Goal: Check status: Check status

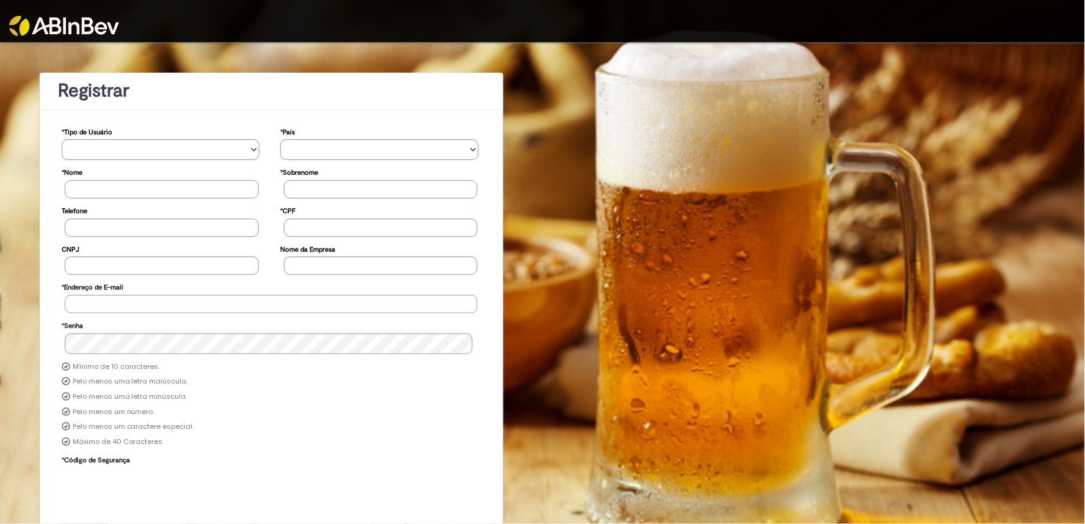
type input "**********"
click at [77, 28] on img at bounding box center [64, 26] width 110 height 20
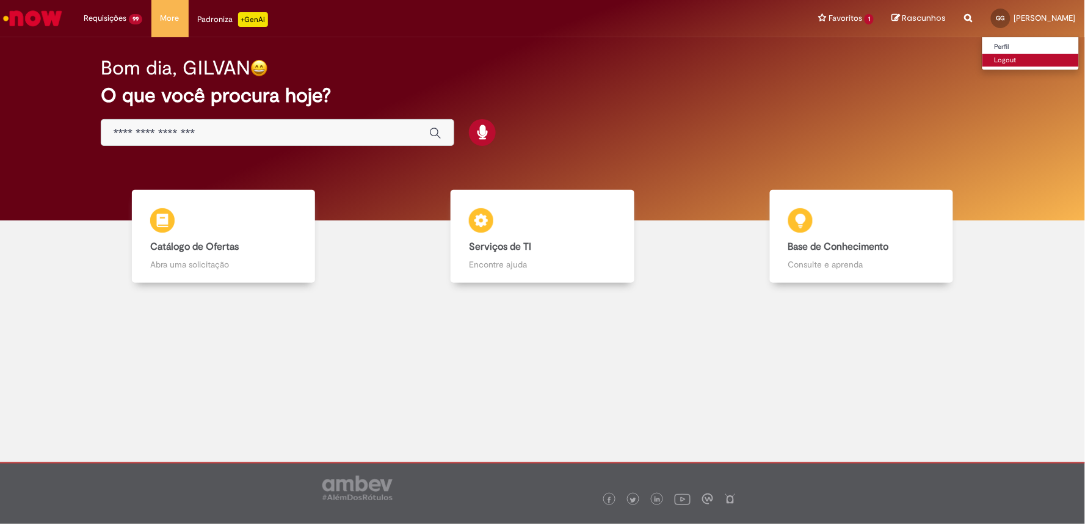
click at [982, 61] on link "Logout" at bounding box center [1030, 60] width 96 height 13
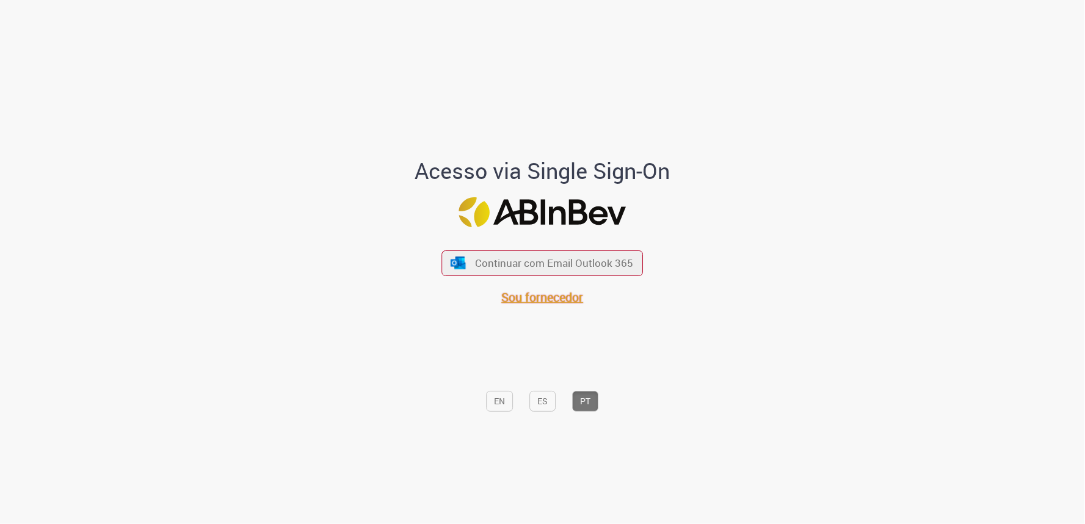
click at [529, 303] on span "Sou fornecedor" at bounding box center [543, 297] width 82 height 16
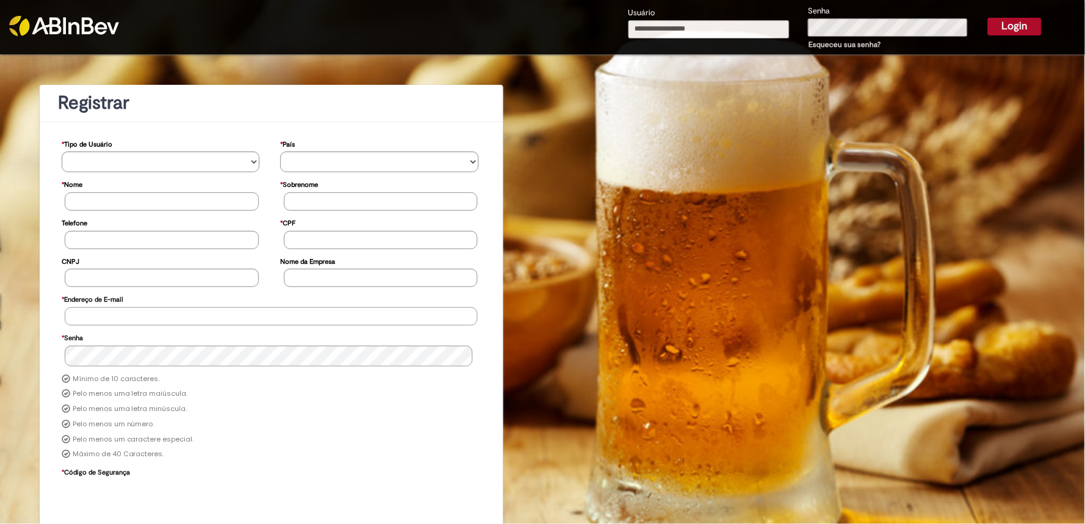
type input "**********"
click at [726, 20] on input "**********" at bounding box center [709, 29] width 162 height 18
type input "**********"
click at [1024, 29] on button "Login" at bounding box center [1014, 26] width 54 height 17
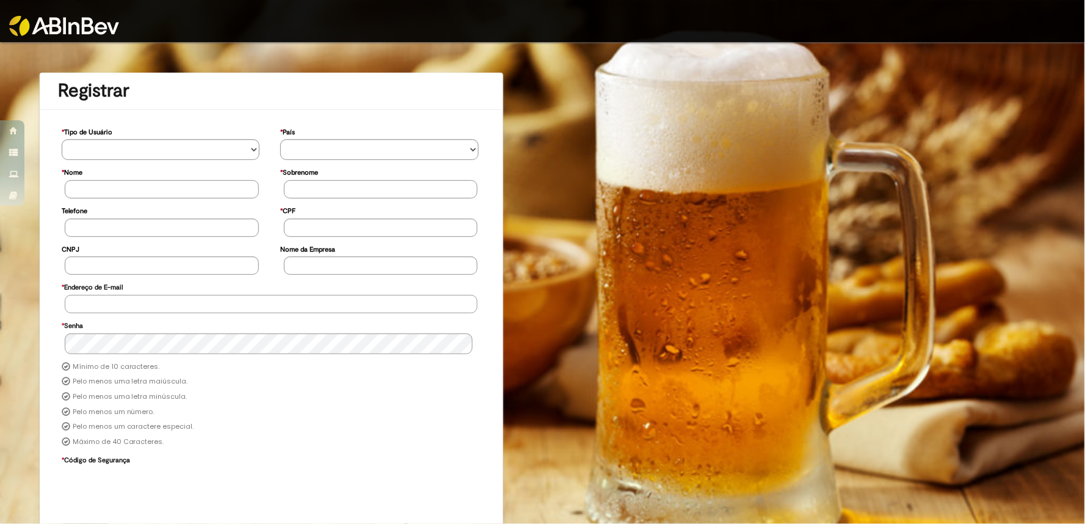
type input "**********"
click at [84, 23] on img at bounding box center [64, 26] width 110 height 20
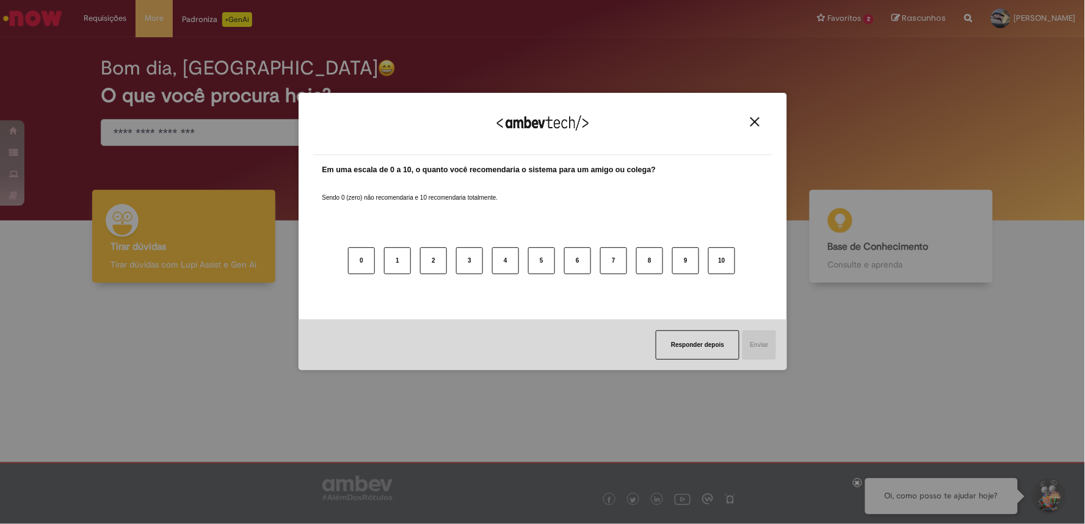
click at [753, 120] on img "Close" at bounding box center [754, 121] width 9 height 9
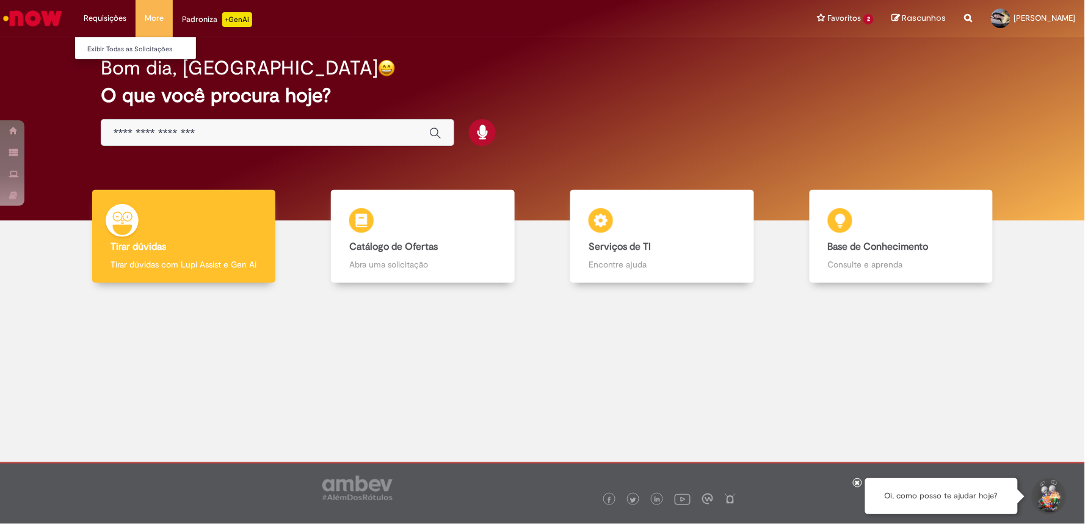
click at [96, 12] on li "Requisições Exibir Todas as Solicitações" at bounding box center [104, 18] width 61 height 37
click at [126, 47] on link "Exibir Todas as Solicitações" at bounding box center [142, 49] width 134 height 13
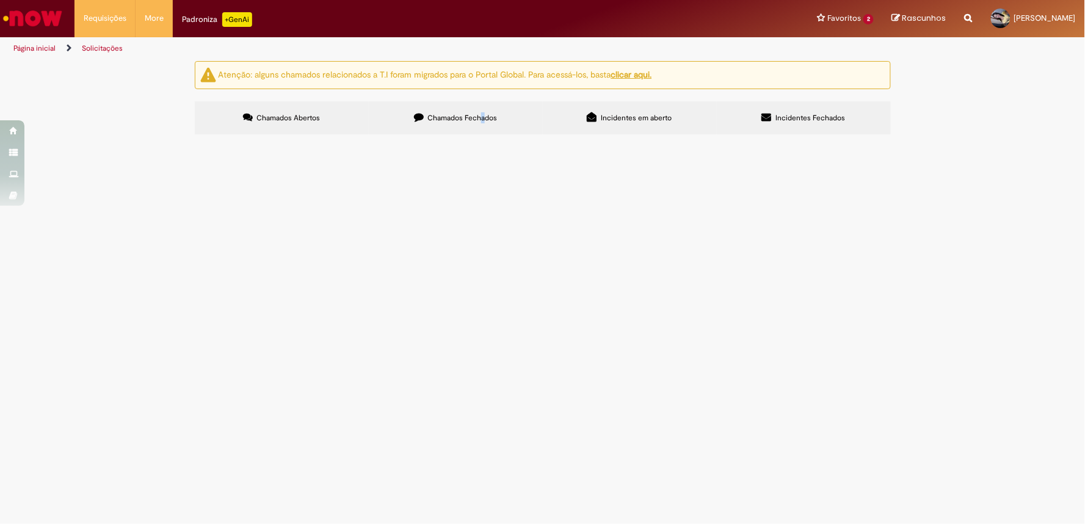
click at [483, 114] on span "Chamados Fechados" at bounding box center [462, 118] width 70 height 10
click at [452, 113] on span "Chamados Fechados" at bounding box center [462, 118] width 70 height 10
drag, startPoint x: 245, startPoint y: 418, endPoint x: 215, endPoint y: 416, distance: 30.0
click at [0, 0] on td "R09420590" at bounding box center [0, 0] width 0 height 0
copy span "R09420590"
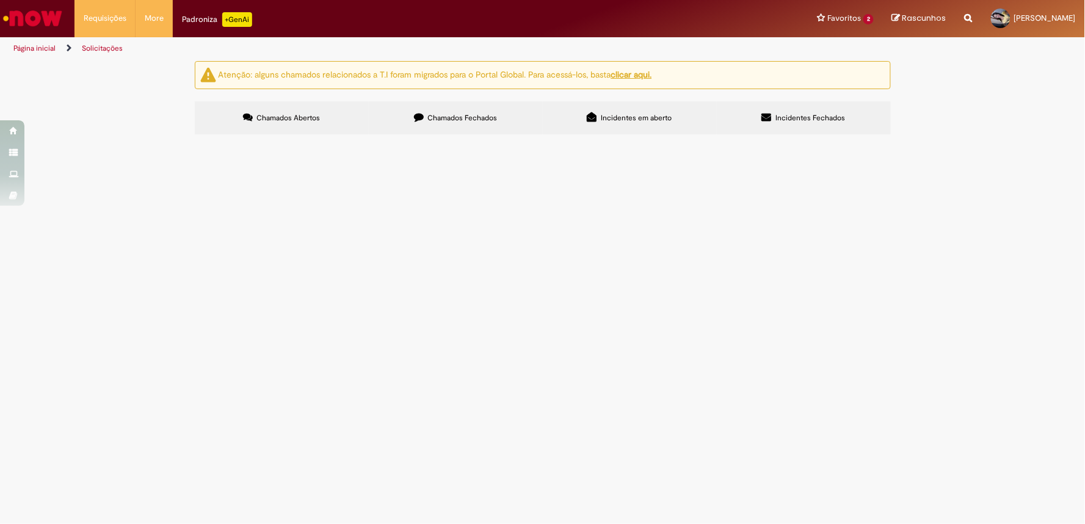
scroll to position [190, 0]
drag, startPoint x: 247, startPoint y: 453, endPoint x: 208, endPoint y: 454, distance: 39.1
click at [0, 0] on td "R09418716" at bounding box center [0, 0] width 0 height 0
copy span "R09418716"
click at [1003, 64] on link "Logout" at bounding box center [1030, 60] width 96 height 13
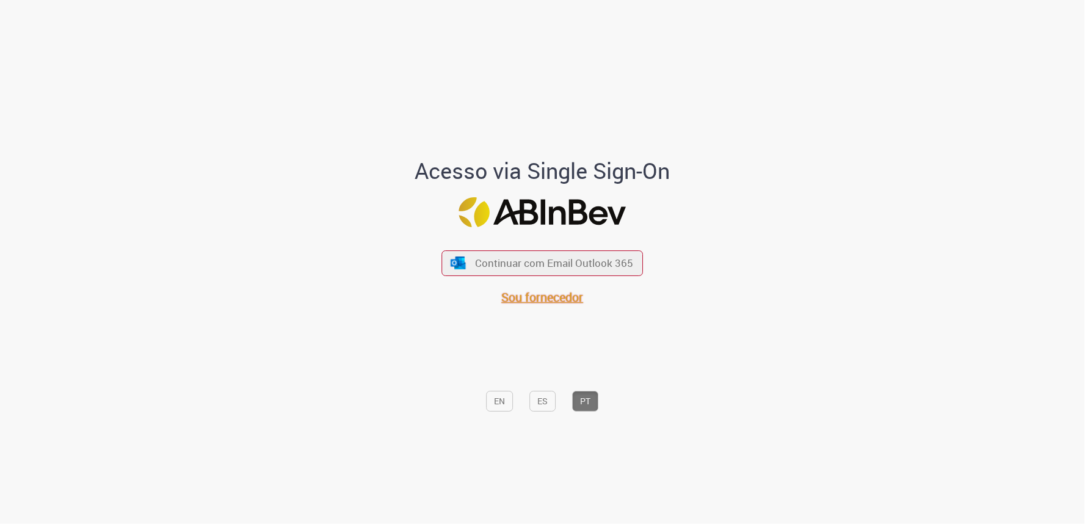
click at [513, 298] on span "Sou fornecedor" at bounding box center [543, 297] width 82 height 16
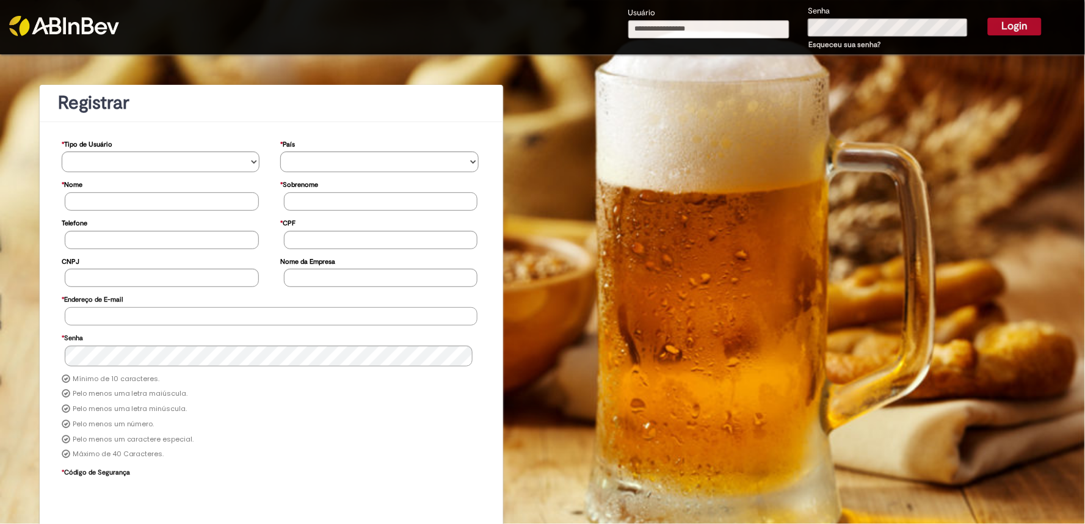
type input "**********"
drag, startPoint x: 779, startPoint y: 31, endPoint x: 765, endPoint y: 27, distance: 15.1
click at [779, 29] on input "**********" at bounding box center [709, 29] width 162 height 18
type input "**********"
drag, startPoint x: 757, startPoint y: 26, endPoint x: 370, endPoint y: 40, distance: 387.8
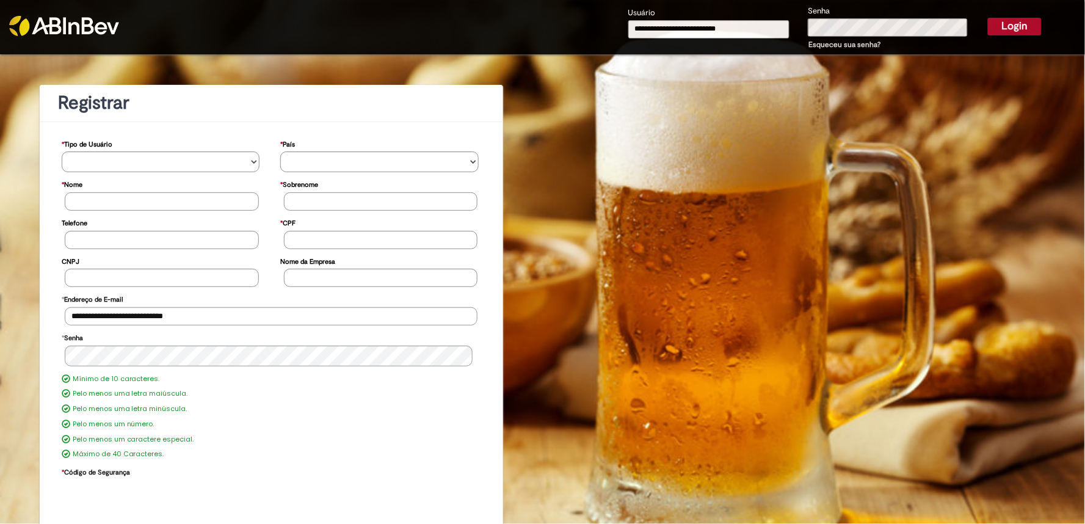
click at [374, 38] on div "**********" at bounding box center [677, 27] width 795 height 54
type input "**********"
click at [725, 32] on input "**********" at bounding box center [709, 29] width 162 height 18
type input "**********"
drag, startPoint x: 1014, startPoint y: 27, endPoint x: 1000, endPoint y: 31, distance: 14.5
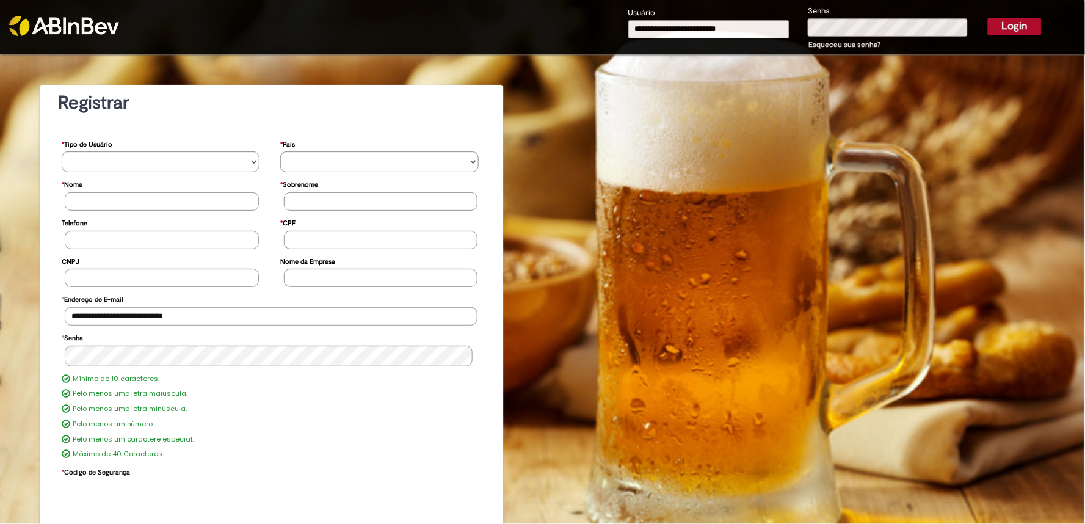
click at [1013, 27] on button "Login" at bounding box center [1014, 26] width 54 height 17
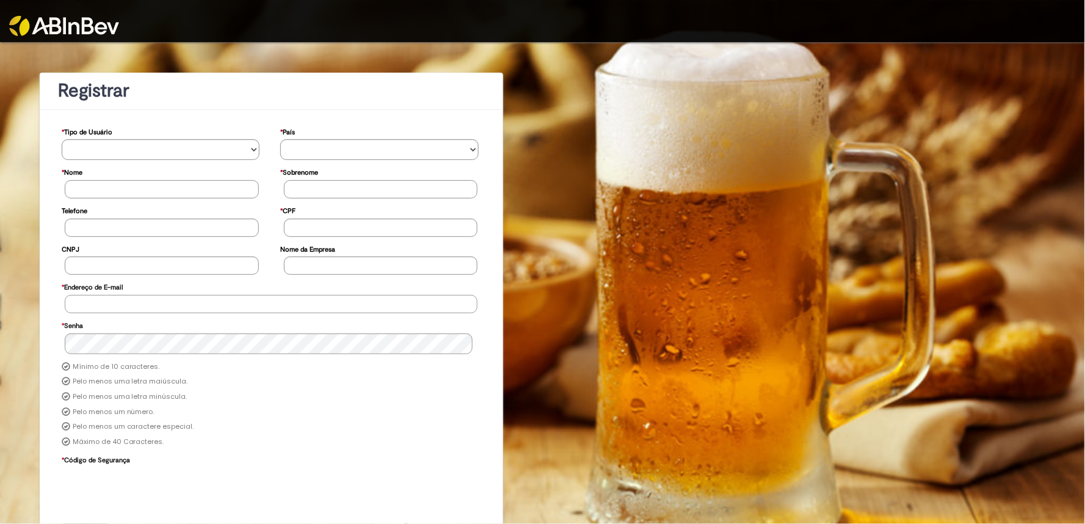
type input "**********"
click at [92, 13] on link at bounding box center [135, 18] width 253 height 36
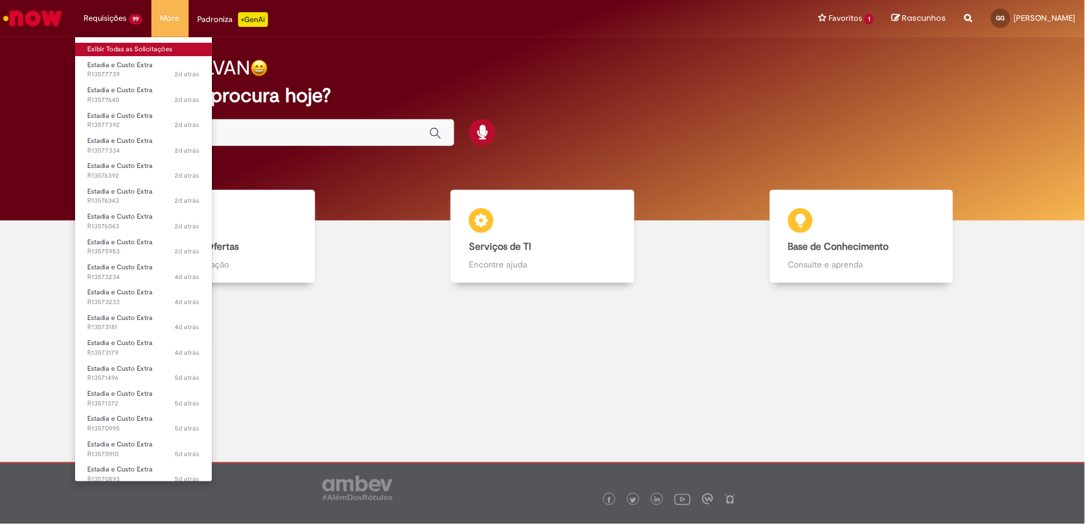
click at [113, 50] on link "Exibir Todas as Solicitações" at bounding box center [143, 49] width 137 height 13
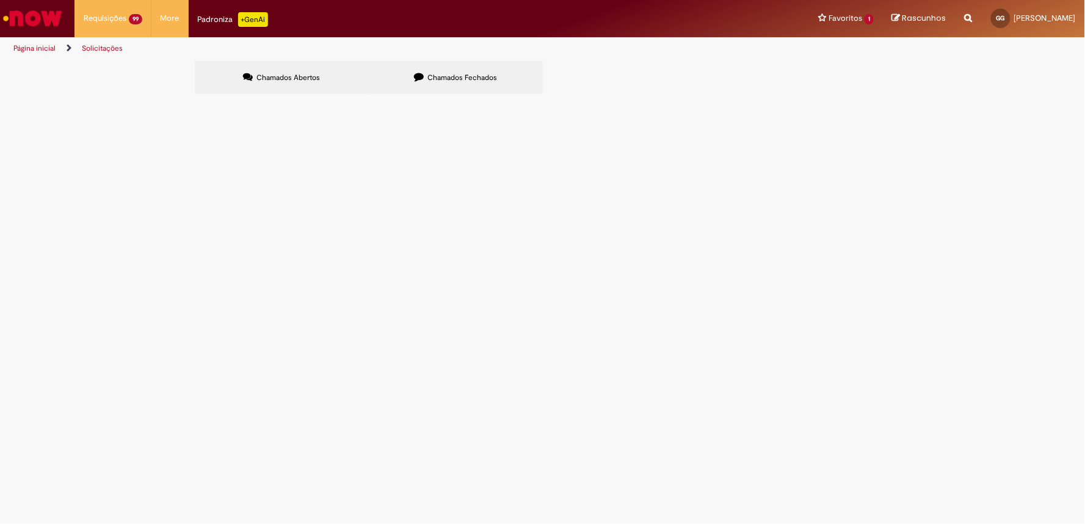
scroll to position [114, 0]
click at [0, 0] on link at bounding box center [0, 0] width 0 height 0
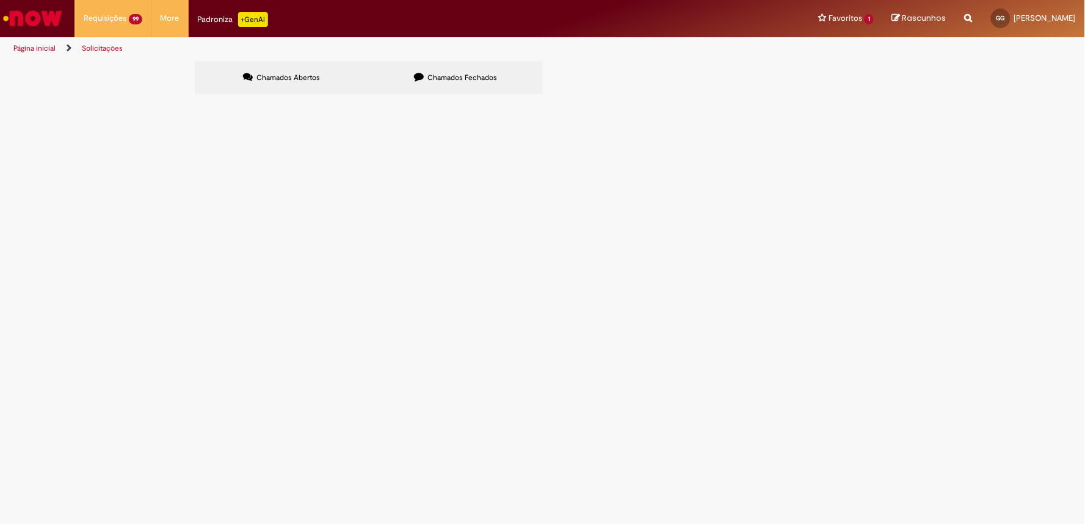
click at [0, 0] on link at bounding box center [0, 0] width 0 height 0
click at [0, 0] on icon at bounding box center [0, 0] width 0 height 0
click at [0, 0] on link at bounding box center [0, 0] width 0 height 0
click at [0, 0] on icon at bounding box center [0, 0] width 0 height 0
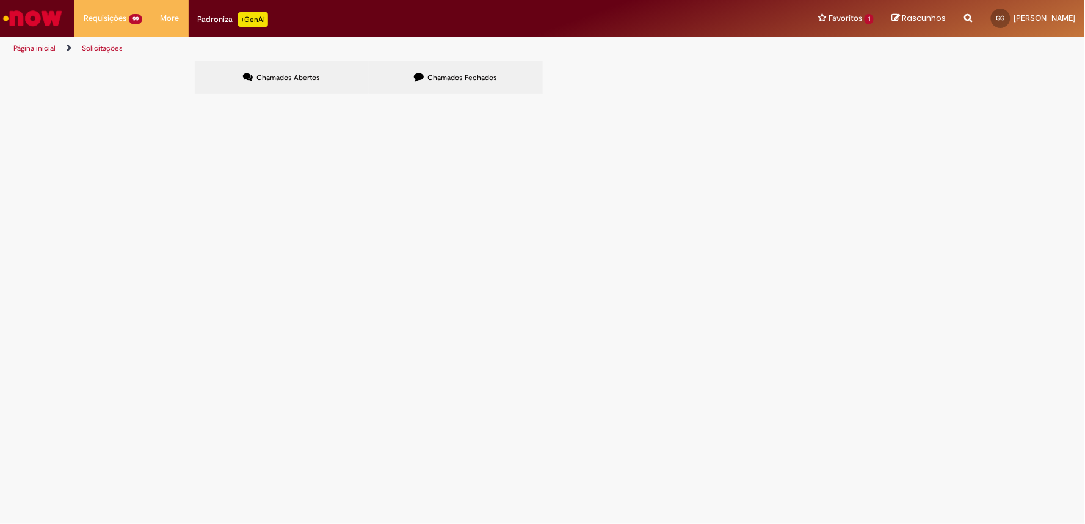
click at [0, 0] on link at bounding box center [0, 0] width 0 height 0
click at [0, 0] on icon at bounding box center [0, 0] width 0 height 0
click at [0, 0] on link at bounding box center [0, 0] width 0 height 0
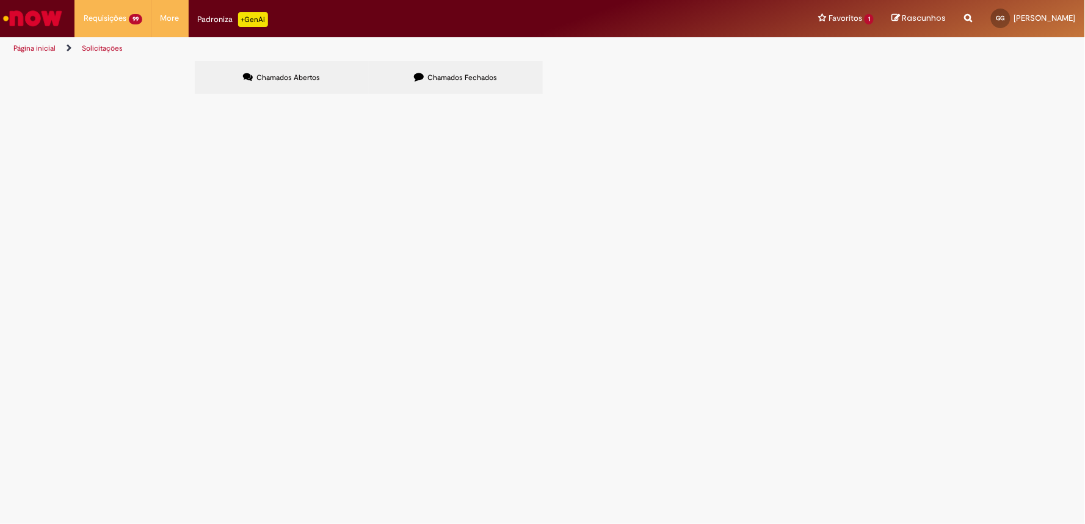
click at [0, 0] on link at bounding box center [0, 0] width 0 height 0
click at [139, 350] on main "Solicitações Chamados Abertos Chamados Fechados Itens solicitados Exportar como…" at bounding box center [542, 291] width 1085 height 463
click at [0, 0] on icon at bounding box center [0, 0] width 0 height 0
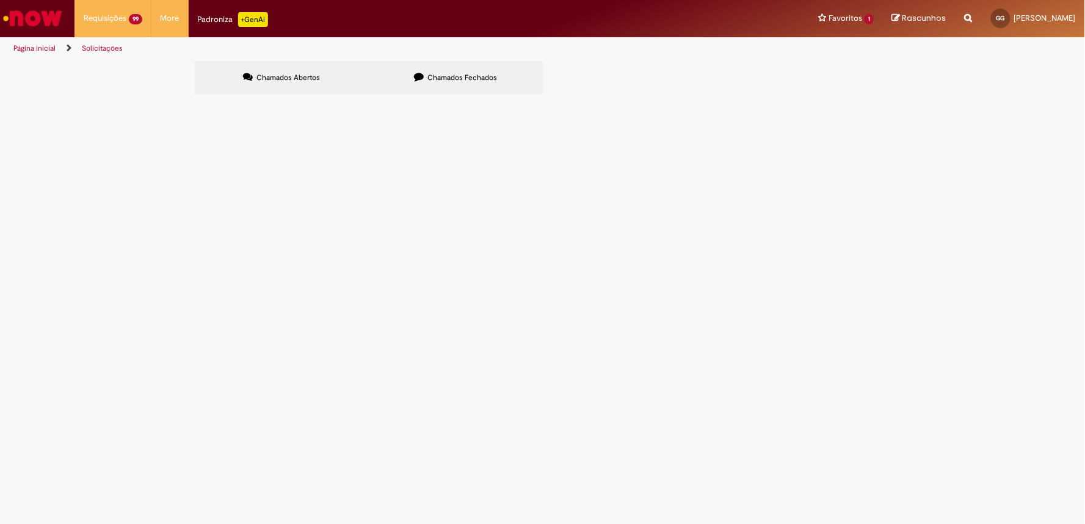
click at [0, 0] on span "Pendente Usuário" at bounding box center [0, 0] width 0 height 0
click at [0, 0] on icon at bounding box center [0, 0] width 0 height 0
click at [245, 481] on main "Solicitações Chamados Abertos Chamados Fechados Itens solicitados Exportar como…" at bounding box center [542, 291] width 1085 height 463
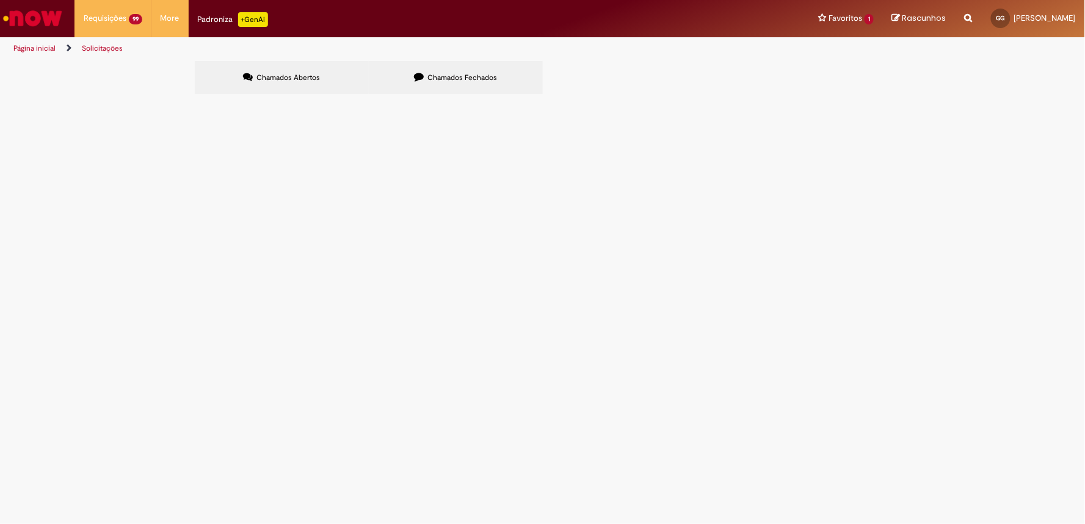
click at [245, 481] on main "Solicitações Chamados Abertos Chamados Fechados Itens solicitados Exportar como…" at bounding box center [542, 291] width 1085 height 463
click at [0, 0] on icon at bounding box center [0, 0] width 0 height 0
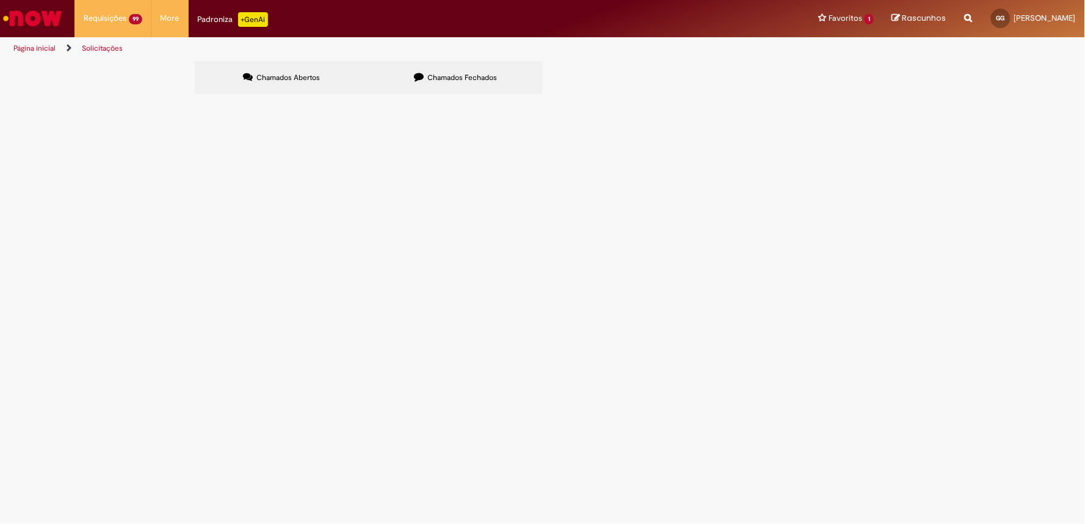
click at [0, 0] on icon at bounding box center [0, 0] width 0 height 0
click at [0, 0] on div "Exportar como PDF Exportar como Excel Exportar como CSV Itens solicitados Carre…" at bounding box center [0, 0] width 0 height 0
click at [0, 0] on td "R13569279" at bounding box center [0, 0] width 0 height 0
click at [982, 59] on link "Logout" at bounding box center [1030, 60] width 96 height 13
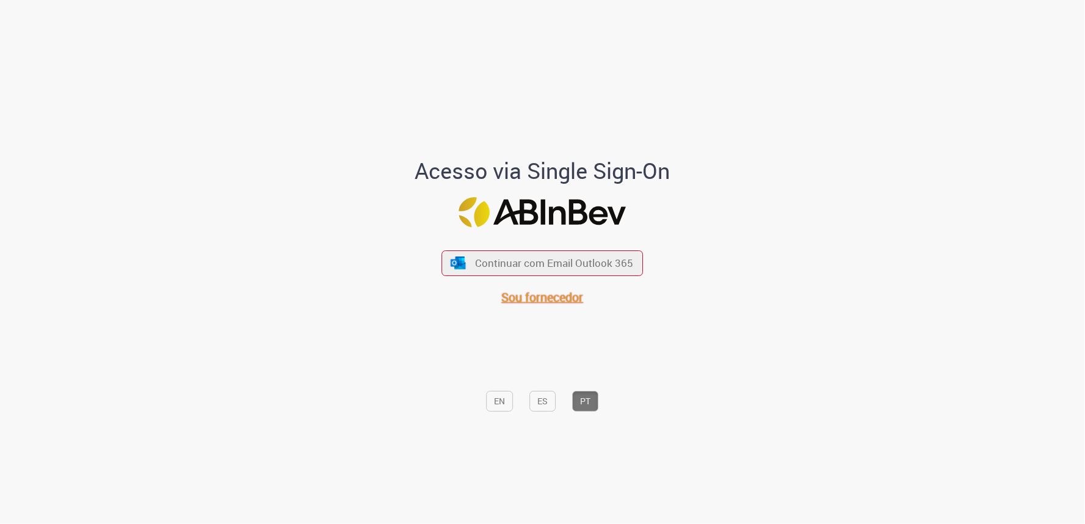
click at [543, 299] on span "Sou fornecedor" at bounding box center [543, 297] width 82 height 16
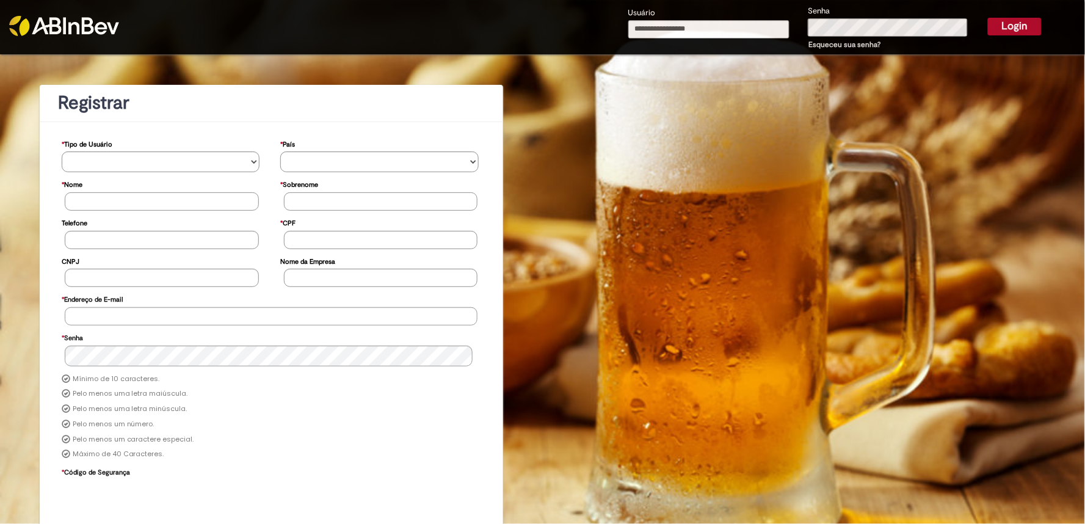
type input "**********"
click at [739, 25] on input "**********" at bounding box center [709, 29] width 162 height 18
type input "**********"
click at [1022, 21] on button "Login" at bounding box center [1014, 26] width 54 height 17
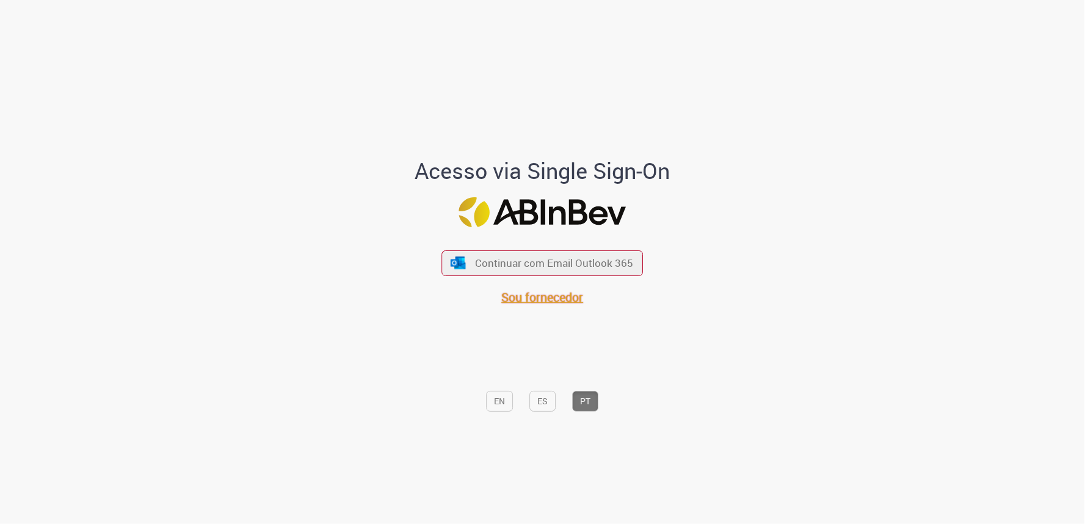
click at [536, 297] on span "Sou fornecedor" at bounding box center [543, 297] width 82 height 16
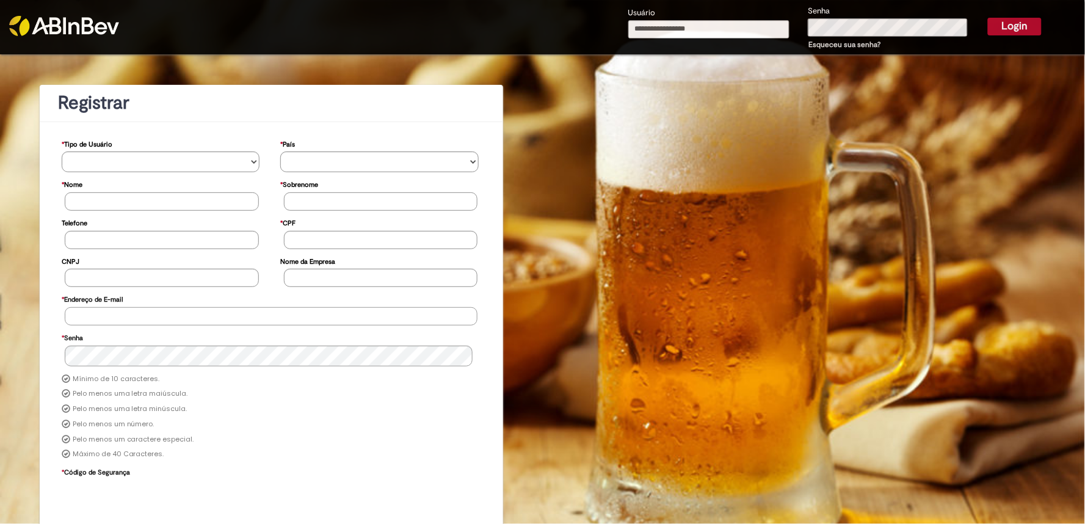
type input "**********"
click at [1021, 23] on button "Login" at bounding box center [1014, 26] width 54 height 17
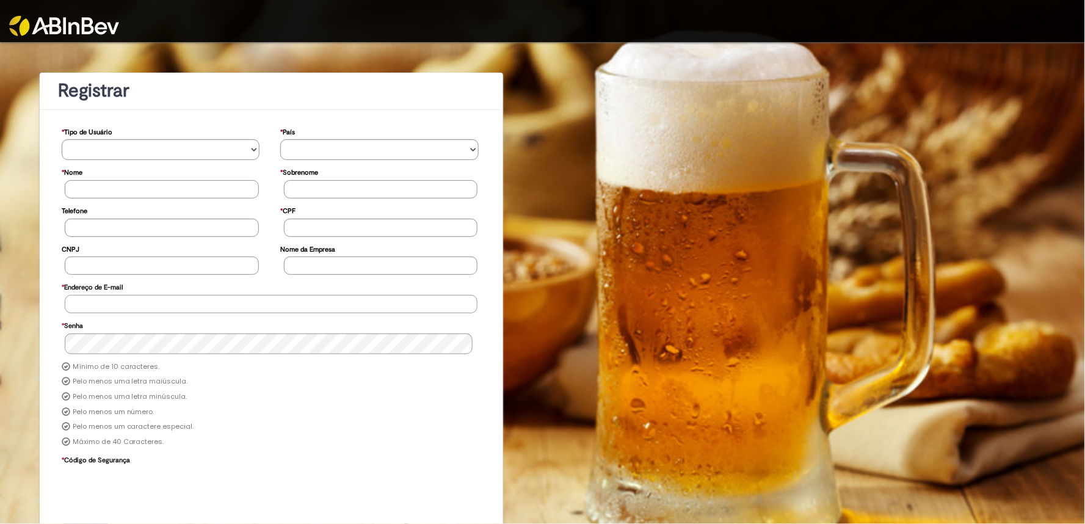
type input "**********"
click at [94, 17] on img at bounding box center [64, 26] width 110 height 20
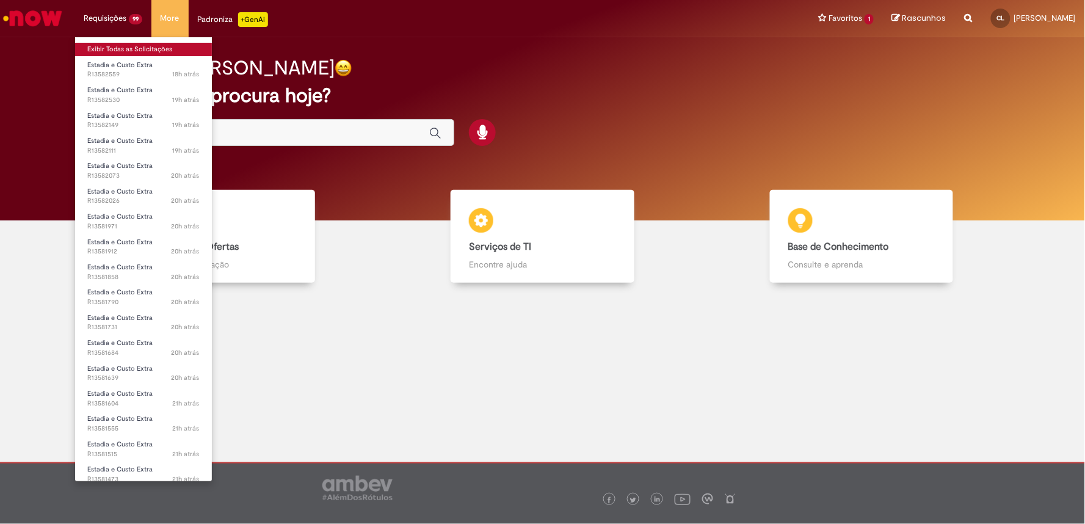
click at [112, 48] on link "Exibir Todas as Solicitações" at bounding box center [143, 49] width 137 height 13
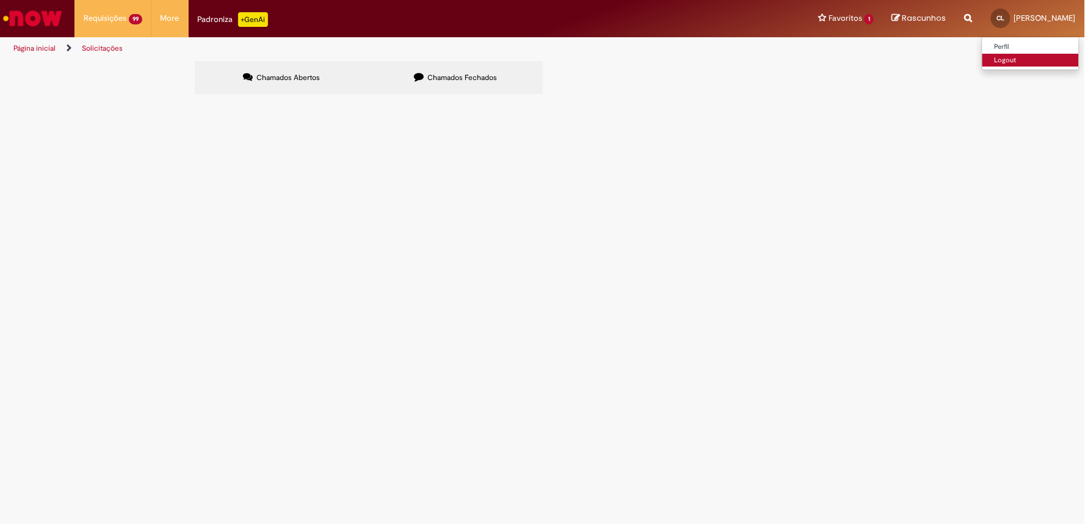
click at [1030, 63] on link "Logout" at bounding box center [1030, 60] width 96 height 13
click at [1031, 62] on link "Logout" at bounding box center [1030, 60] width 96 height 13
click at [1028, 62] on link "Logout" at bounding box center [1030, 60] width 96 height 13
click at [1018, 58] on link "Logout" at bounding box center [1030, 60] width 96 height 13
drag, startPoint x: 907, startPoint y: 202, endPoint x: 920, endPoint y: 198, distance: 13.3
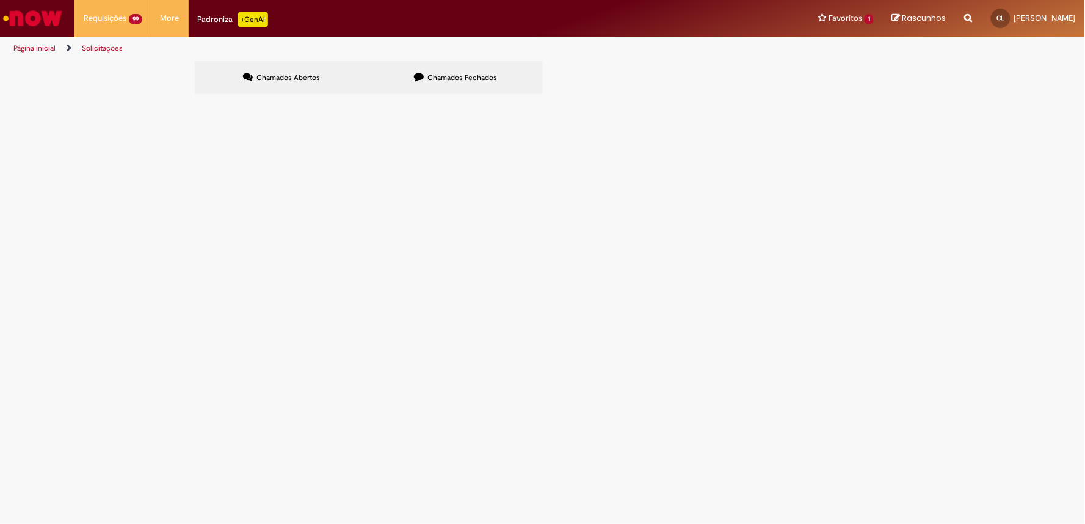
click at [909, 98] on div "Chamados Abertos Chamados Fechados Itens solicitados Exportar como PDF Exportar…" at bounding box center [542, 79] width 1085 height 37
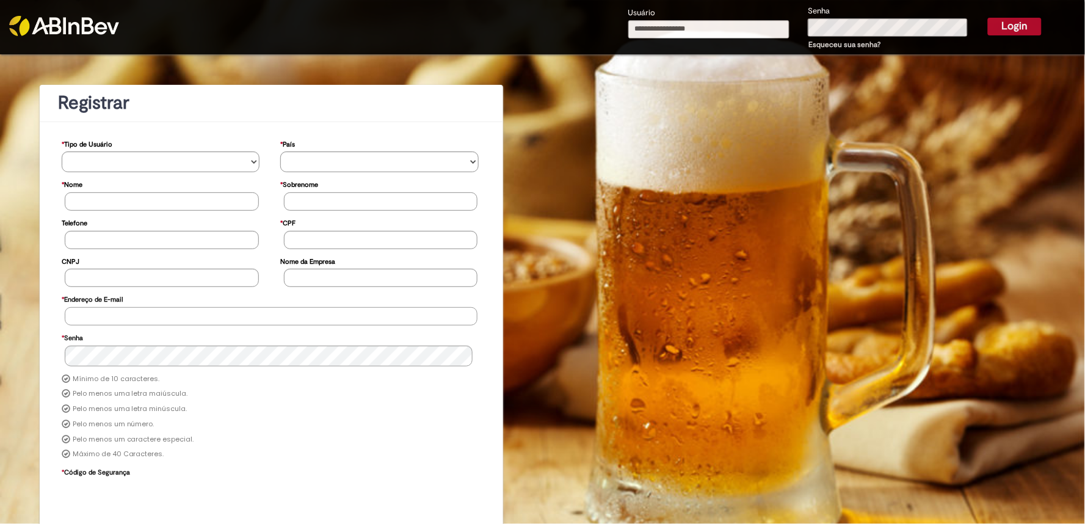
type input "**********"
click at [1022, 29] on button "Login" at bounding box center [1014, 26] width 54 height 17
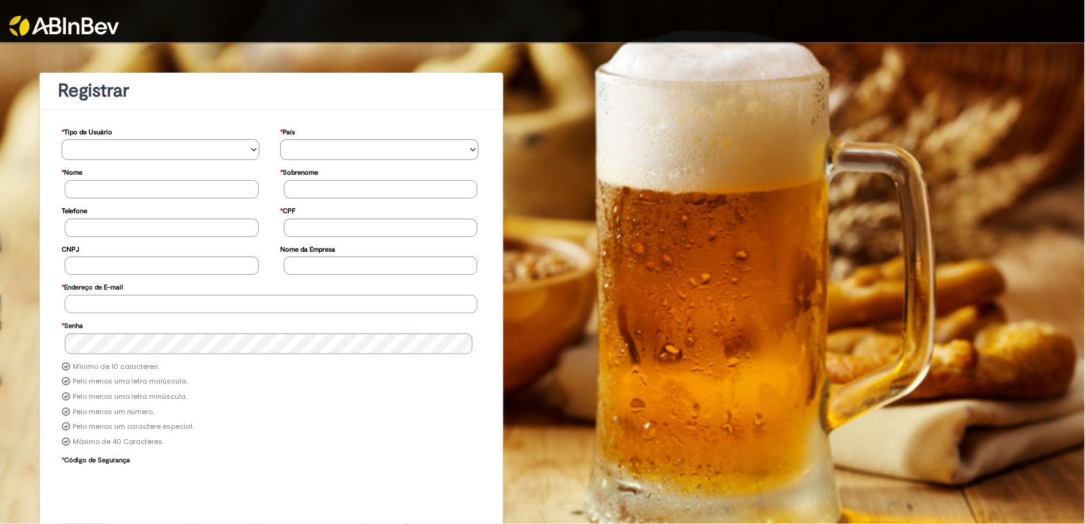
type input "**********"
click at [78, 23] on img at bounding box center [64, 26] width 110 height 20
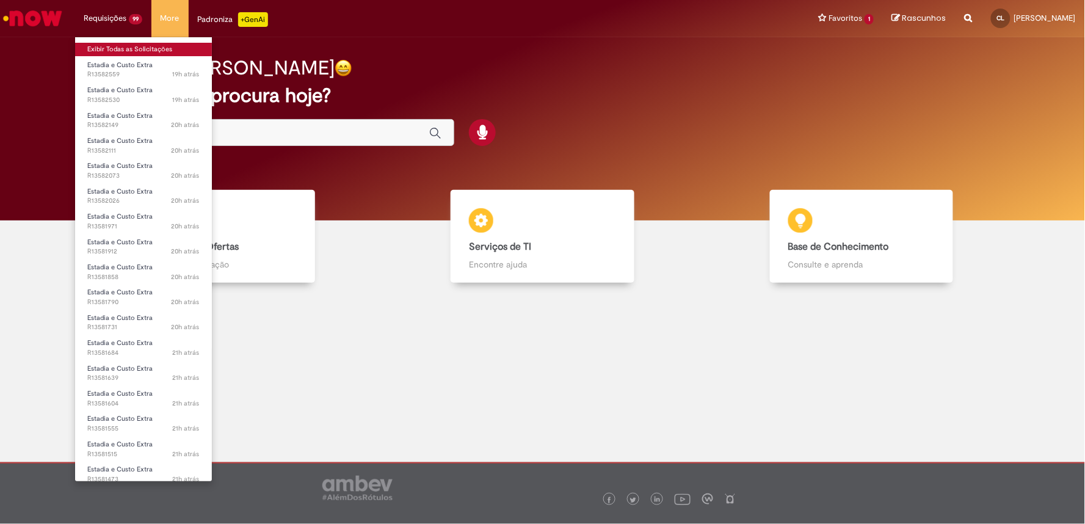
click at [114, 47] on link "Exibir Todas as Solicitações" at bounding box center [143, 49] width 137 height 13
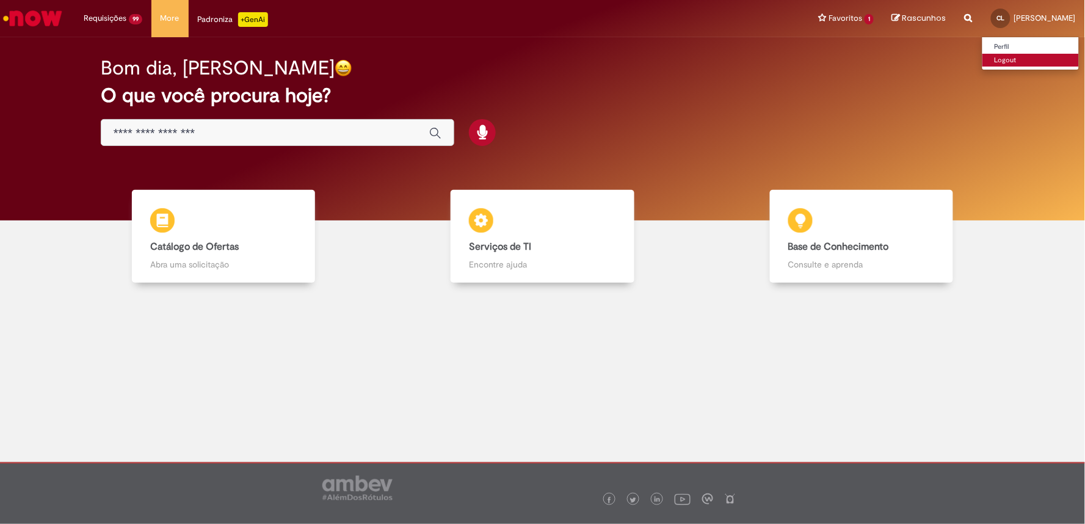
click at [1017, 62] on link "Logout" at bounding box center [1030, 60] width 96 height 13
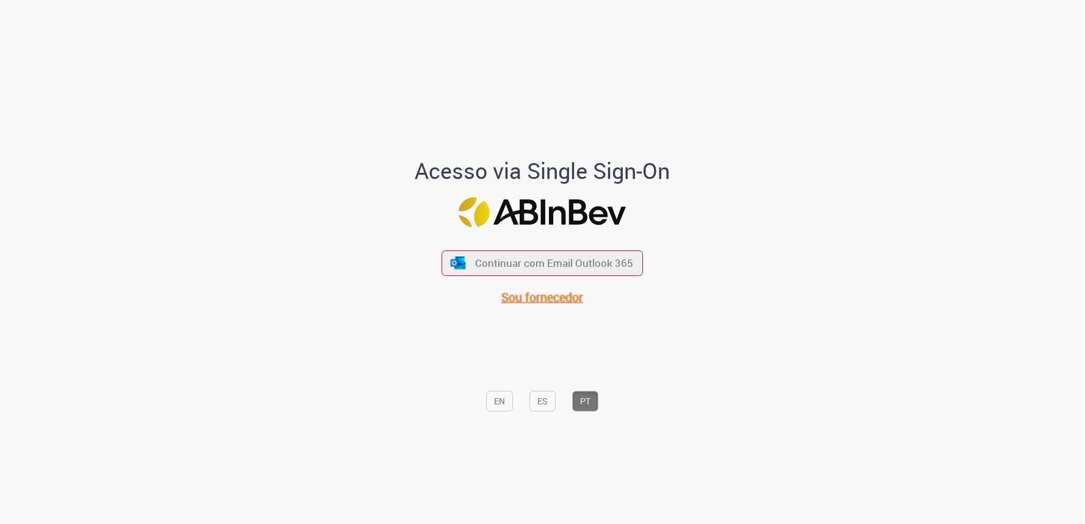
click at [559, 301] on span "Sou fornecedor" at bounding box center [543, 297] width 82 height 16
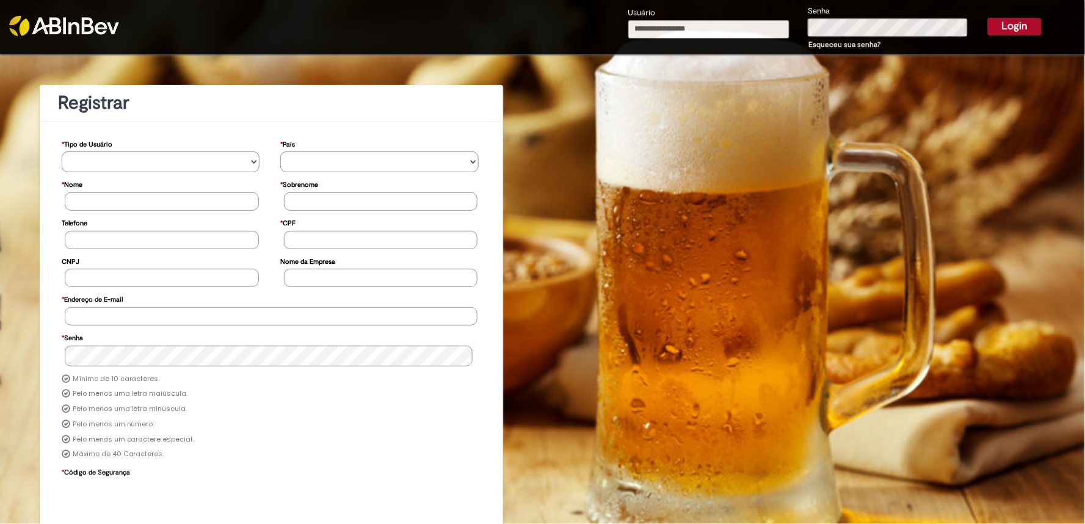
type input "**********"
click at [763, 25] on input "**********" at bounding box center [709, 29] width 162 height 18
type input "**********"
click at [1018, 26] on button "Login" at bounding box center [1014, 26] width 54 height 17
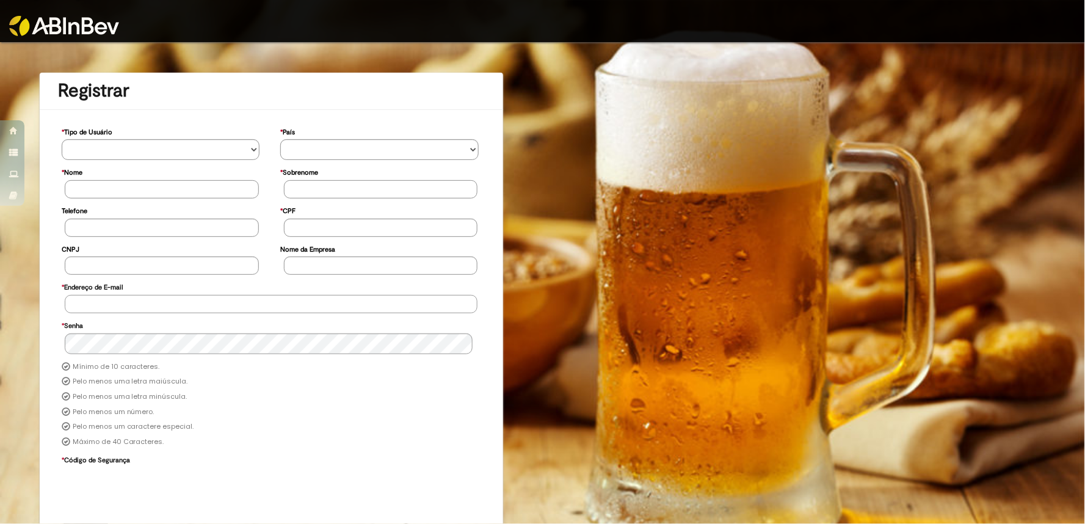
type input "**********"
click at [82, 21] on img at bounding box center [64, 26] width 110 height 20
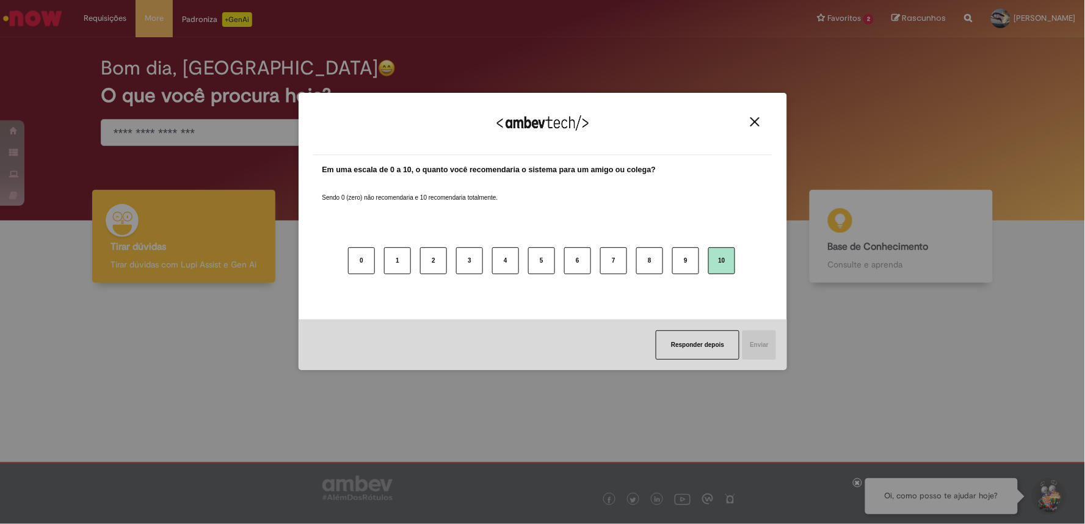
click at [724, 255] on button "10" at bounding box center [721, 260] width 27 height 27
click at [698, 345] on button "Responder depois" at bounding box center [696, 344] width 84 height 29
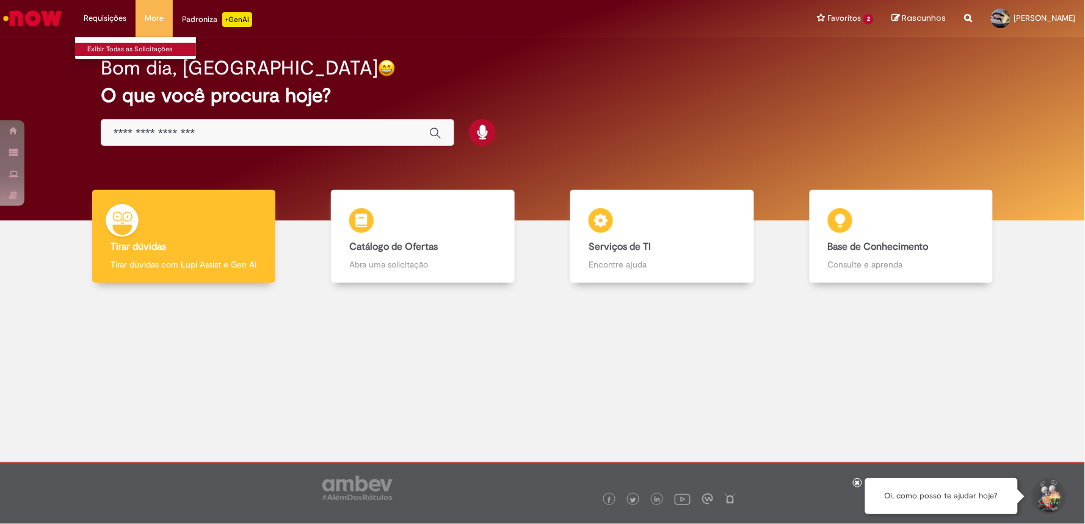
click at [82, 49] on link "Exibir Todas as Solicitações" at bounding box center [142, 49] width 134 height 13
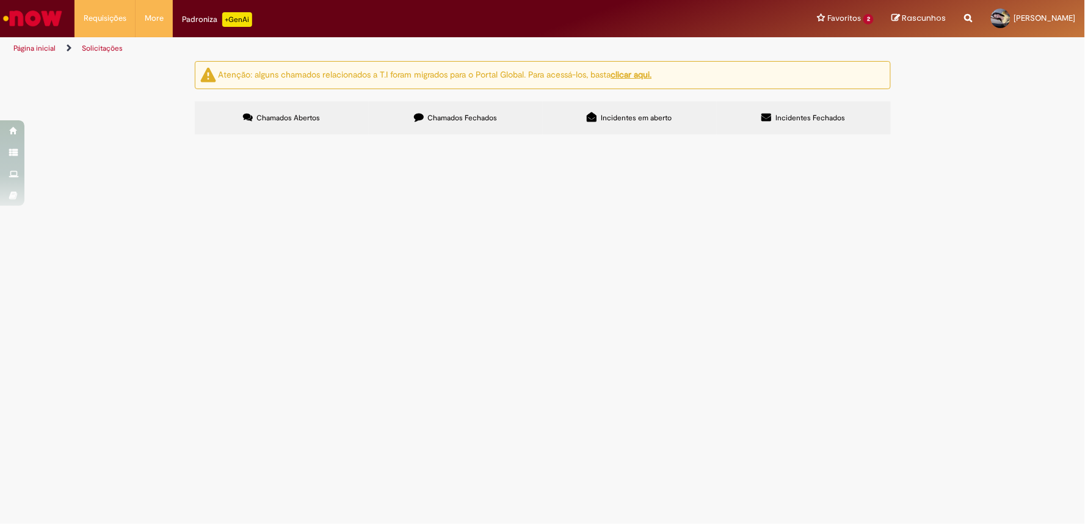
click at [453, 117] on span "Chamados Fechados" at bounding box center [462, 118] width 70 height 10
click at [649, 122] on span "Incidentes em aberto" at bounding box center [636, 118] width 71 height 10
drag, startPoint x: 814, startPoint y: 117, endPoint x: 859, endPoint y: 208, distance: 101.8
click at [814, 117] on span "Incidentes Fechados" at bounding box center [810, 118] width 70 height 10
click at [256, 118] on span "Chamados Abertos" at bounding box center [287, 118] width 63 height 10
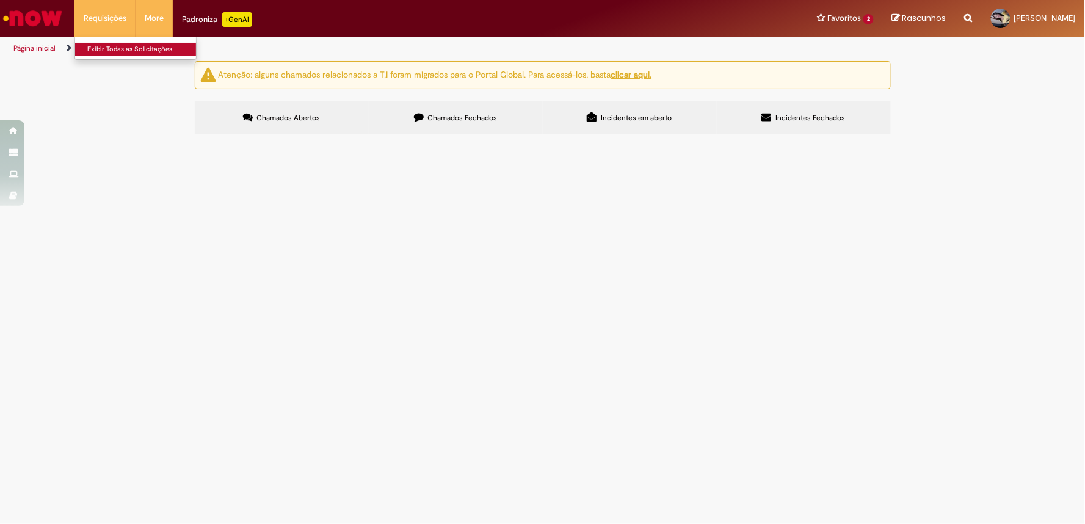
click at [95, 51] on link "Exibir Todas as Solicitações" at bounding box center [142, 49] width 134 height 13
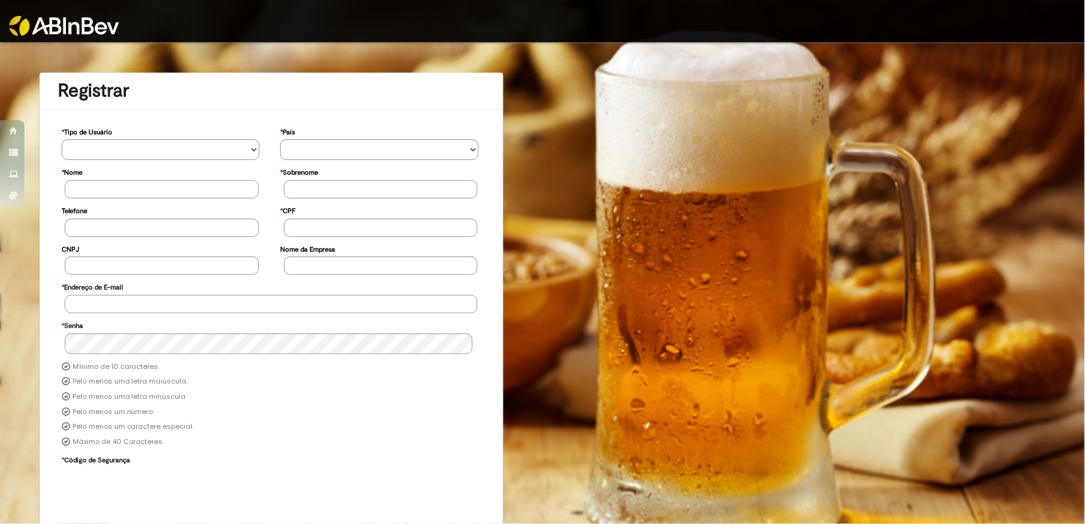
type input "**********"
click at [104, 21] on img at bounding box center [64, 26] width 110 height 20
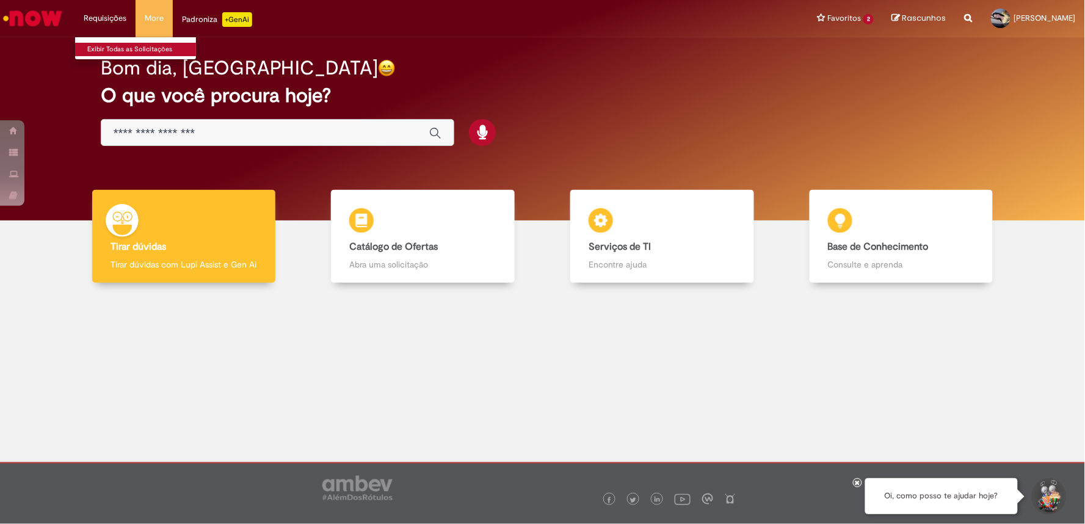
click at [107, 49] on link "Exibir Todas as Solicitações" at bounding box center [142, 49] width 134 height 13
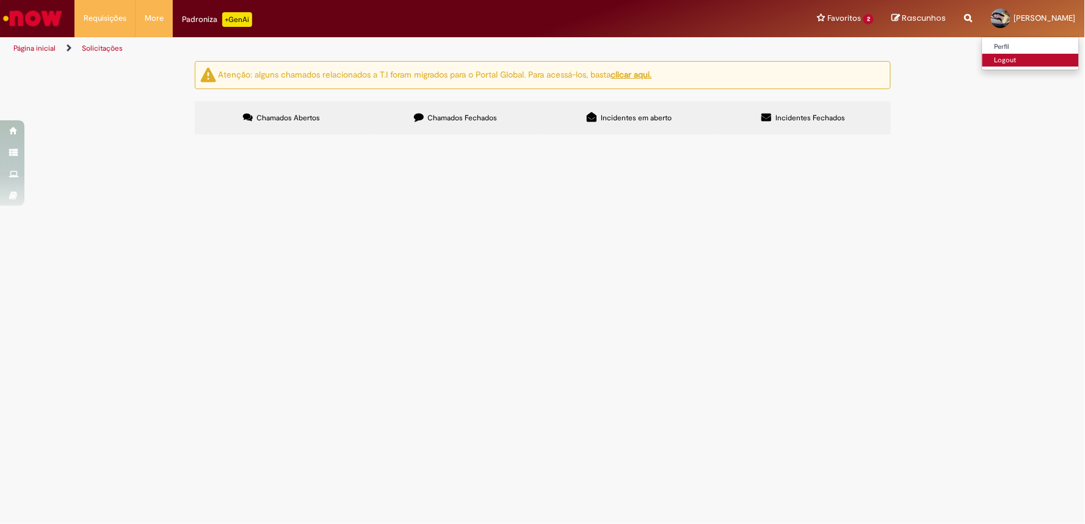
drag, startPoint x: 1009, startPoint y: 57, endPoint x: 1003, endPoint y: 56, distance: 6.2
click at [1007, 56] on link "Logout" at bounding box center [1030, 60] width 96 height 13
click at [987, 58] on link "Logout" at bounding box center [1030, 60] width 96 height 13
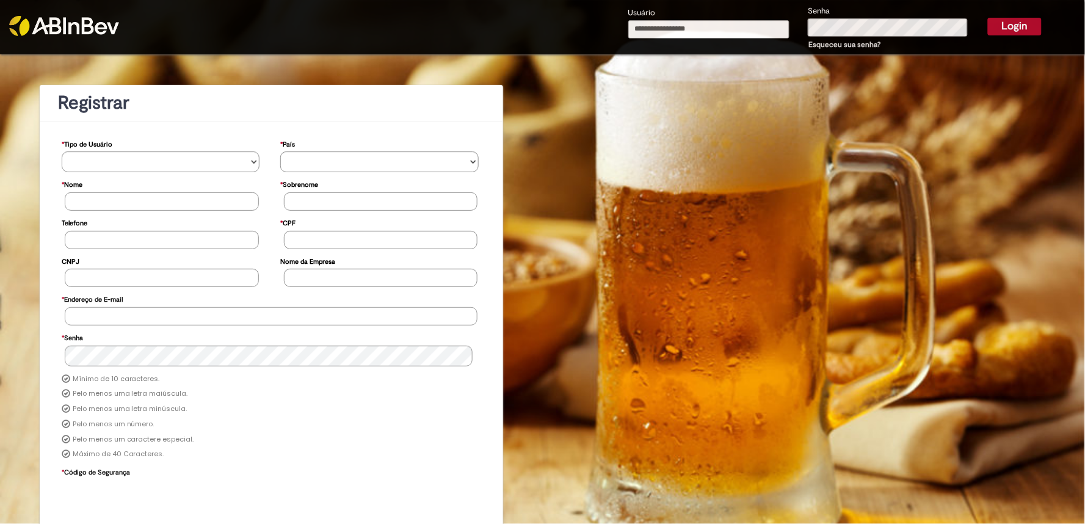
type input "**********"
click at [768, 27] on input "**********" at bounding box center [709, 29] width 162 height 18
type input "**********"
click at [1005, 21] on button "Login" at bounding box center [1014, 26] width 54 height 17
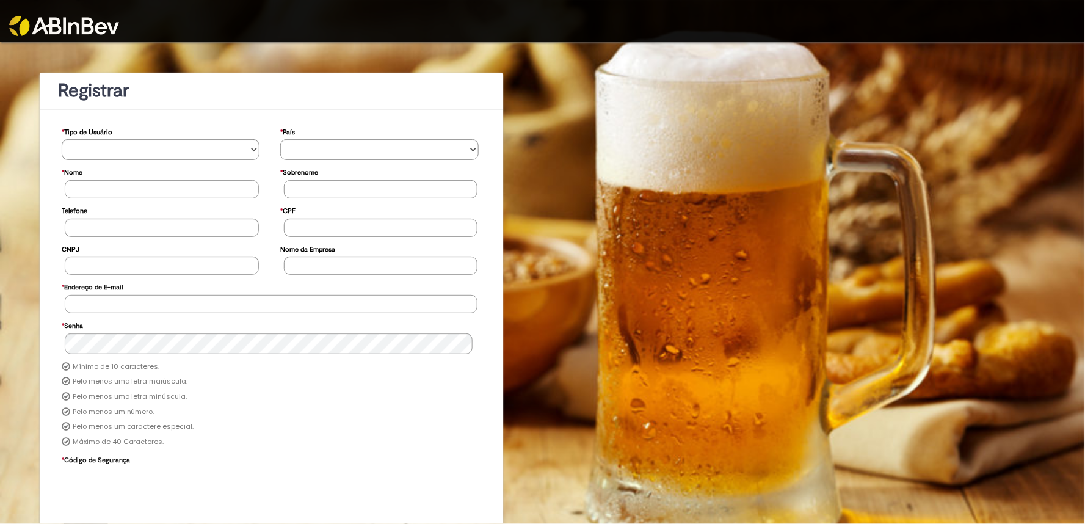
type input "**********"
click at [92, 22] on img at bounding box center [64, 26] width 110 height 20
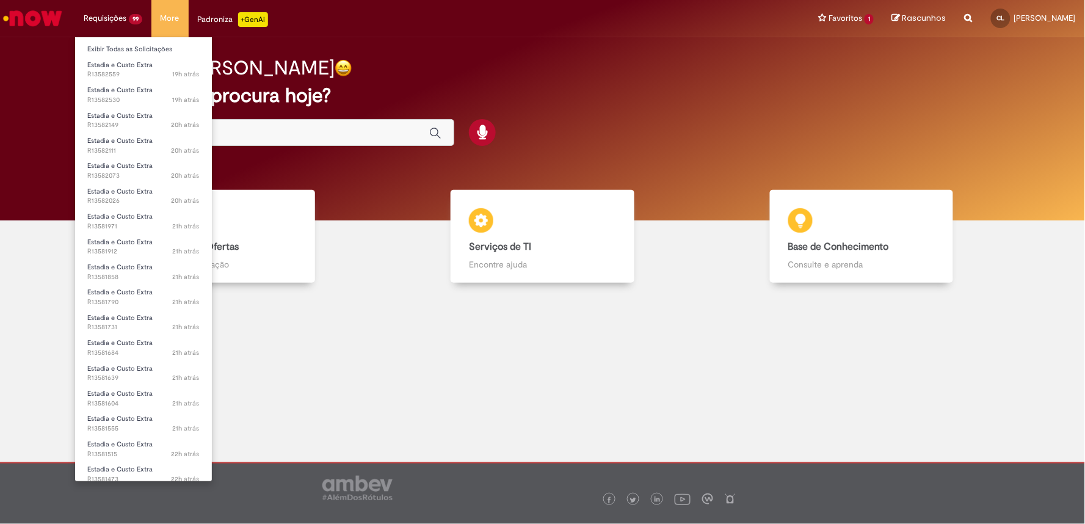
click at [123, 208] on li "Estadia e Custo Extra 21h atrás 21 horas atrás R13581971" at bounding box center [143, 220] width 137 height 25
click at [124, 215] on span "Estadia e Custo Extra" at bounding box center [119, 216] width 65 height 9
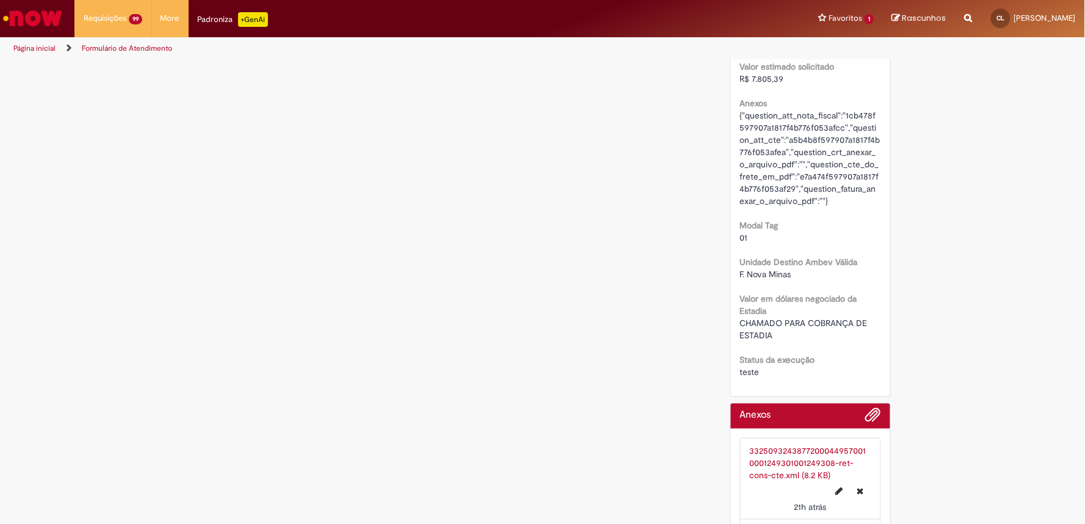
scroll to position [1627, 0]
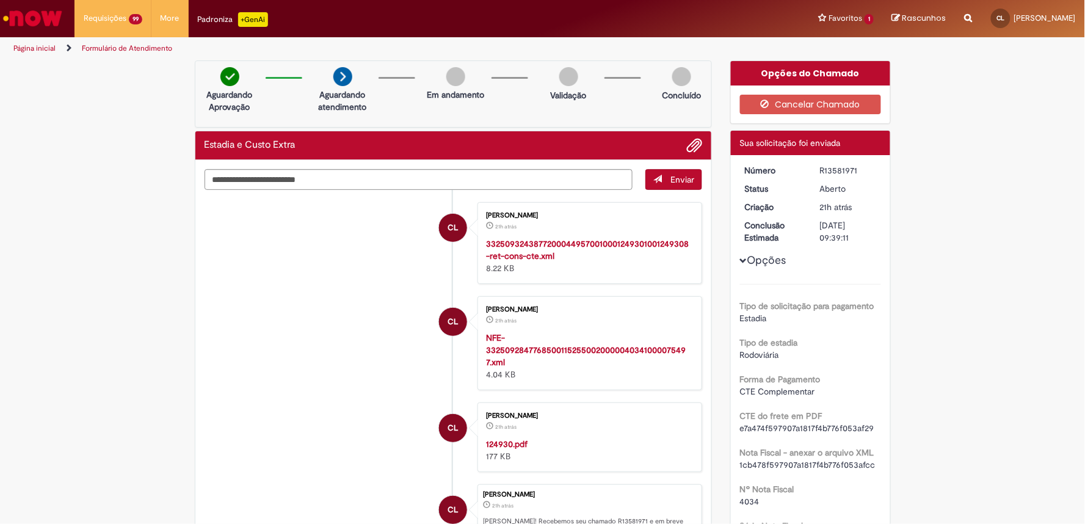
scroll to position [0, 0]
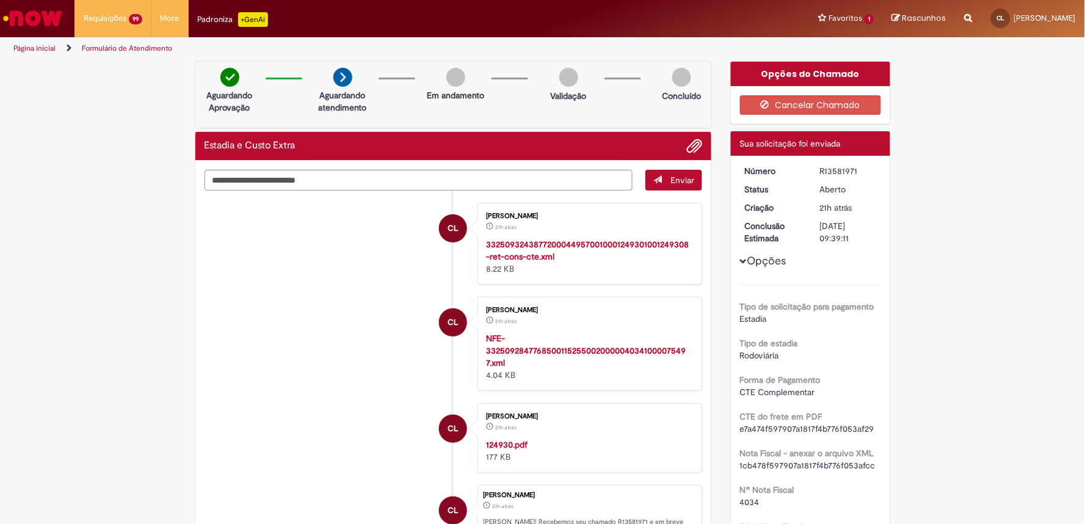
click at [740, 258] on span "Opções para R13581971" at bounding box center [743, 261] width 7 height 7
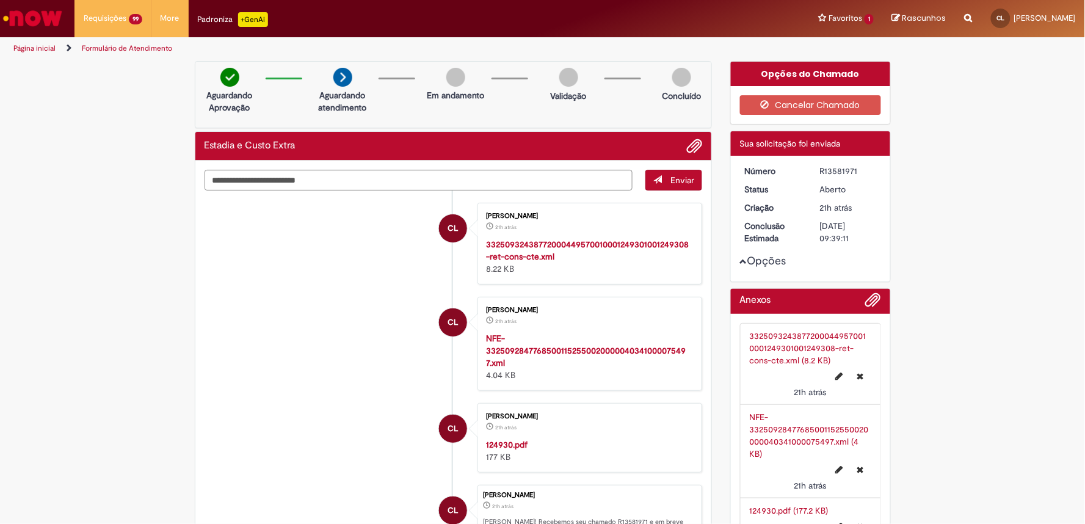
click at [740, 259] on span "Opções para R13581971" at bounding box center [743, 261] width 7 height 7
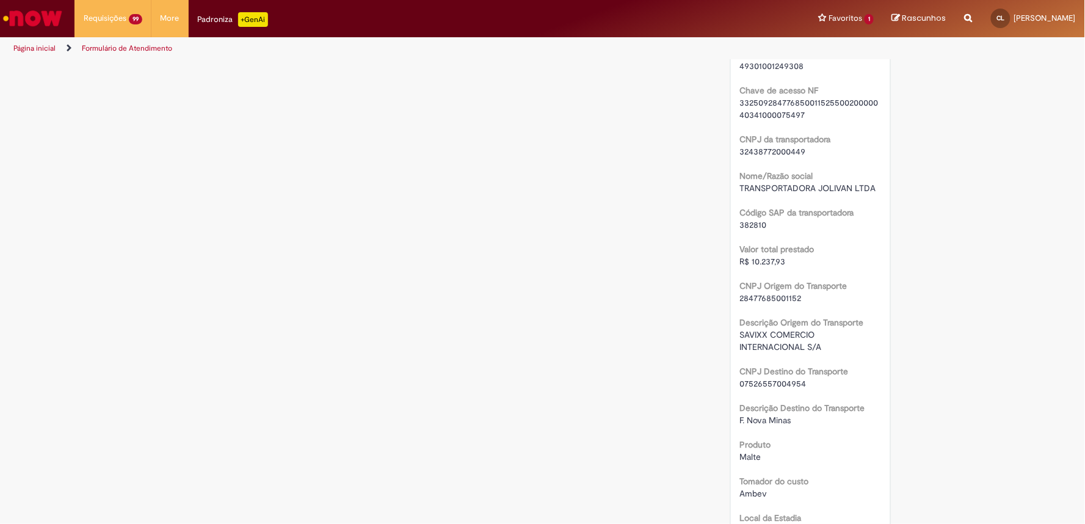
scroll to position [949, 0]
drag, startPoint x: 747, startPoint y: 403, endPoint x: 859, endPoint y: 388, distance: 112.6
click at [859, 388] on div "Tipo de solicitação para pagamento Estadia Tipo de estadia Rodoviária Forma de …" at bounding box center [810, 191] width 141 height 1713
drag, startPoint x: 746, startPoint y: 476, endPoint x: 789, endPoint y: 467, distance: 44.3
click at [789, 467] on div "Tipo de solicitação para pagamento Estadia Tipo de estadia Rodoviária Forma de …" at bounding box center [810, 191] width 141 height 1713
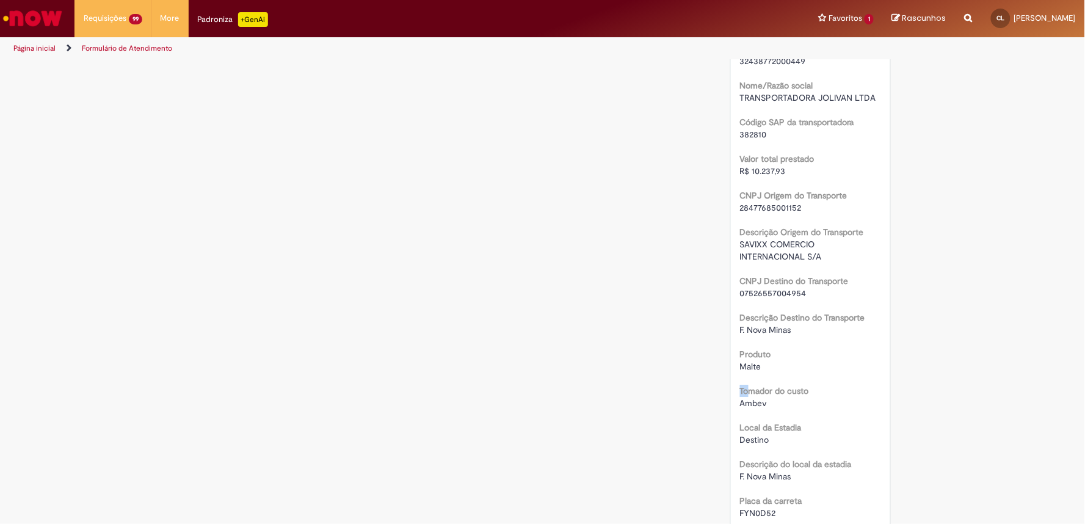
scroll to position [1221, 0]
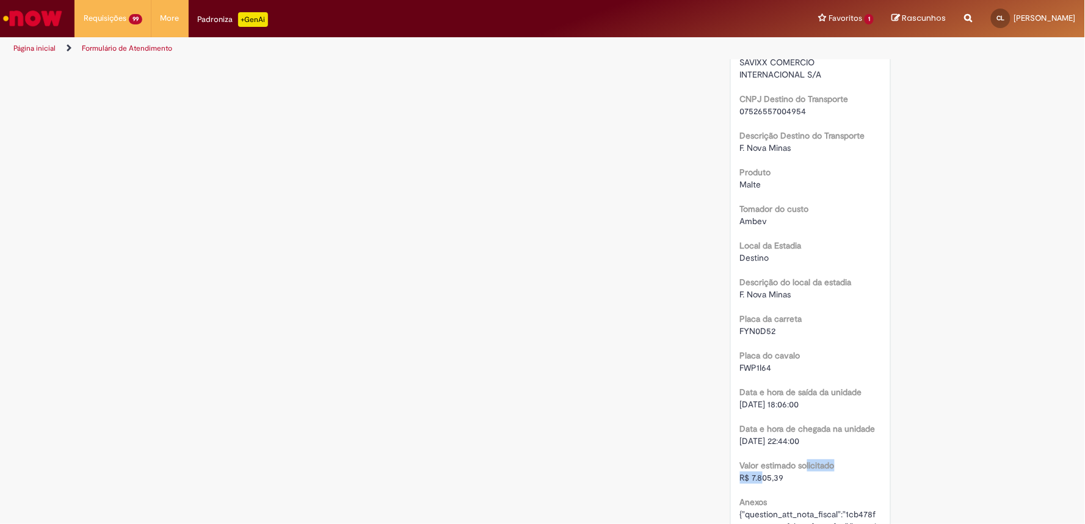
drag, startPoint x: 758, startPoint y: 476, endPoint x: 803, endPoint y: 461, distance: 47.1
click at [803, 461] on div "Valor estimado solicitado R$ 7.805,39" at bounding box center [810, 469] width 141 height 27
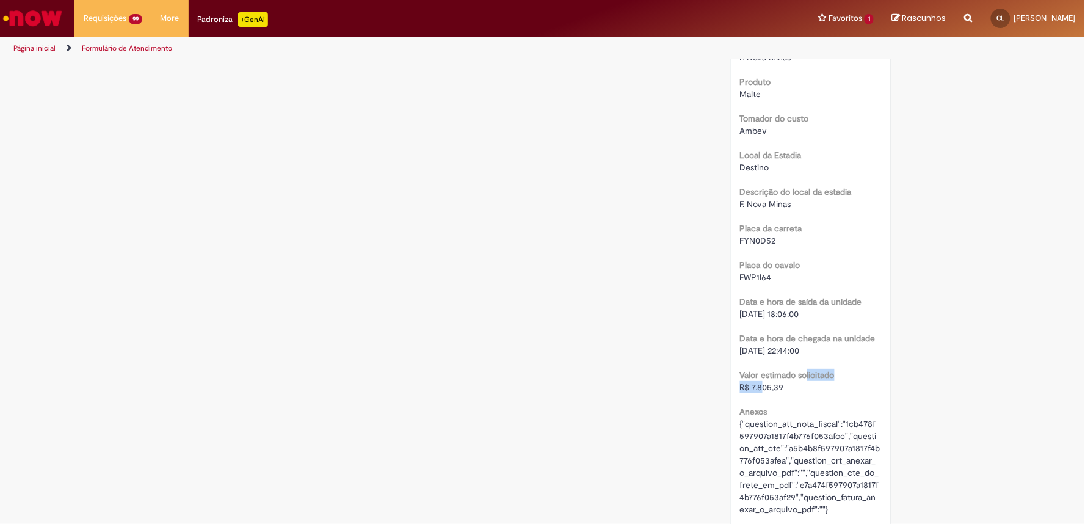
scroll to position [1492, 0]
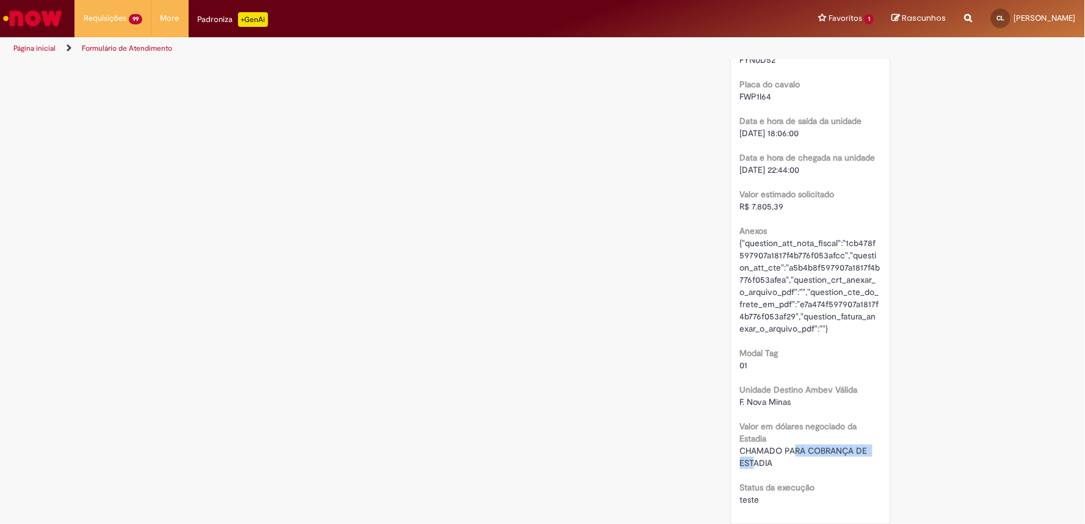
drag, startPoint x: 757, startPoint y: 454, endPoint x: 790, endPoint y: 450, distance: 33.2
click at [790, 450] on span "CHAMADO PARA COBRANÇA DE ESTADIA" at bounding box center [805, 456] width 130 height 23
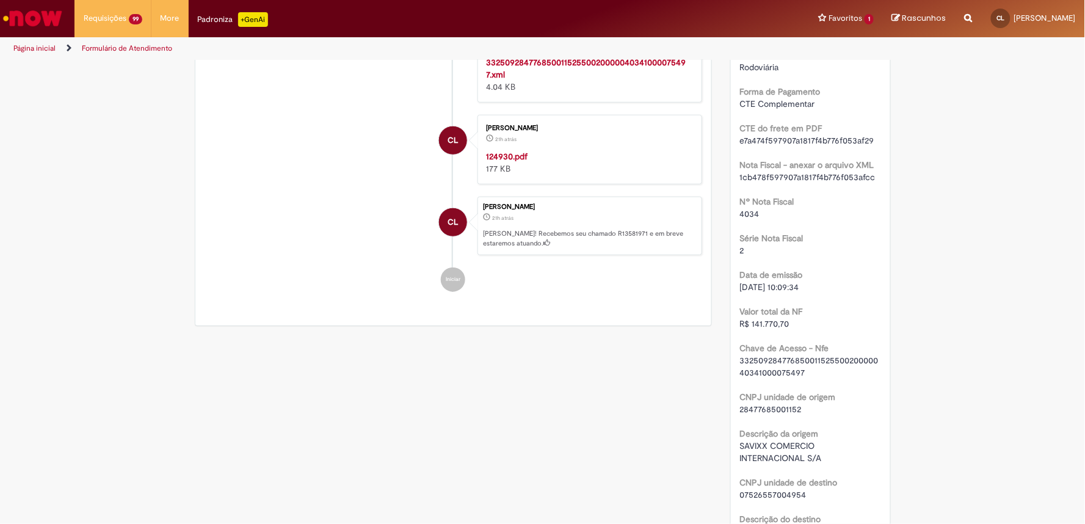
scroll to position [0, 0]
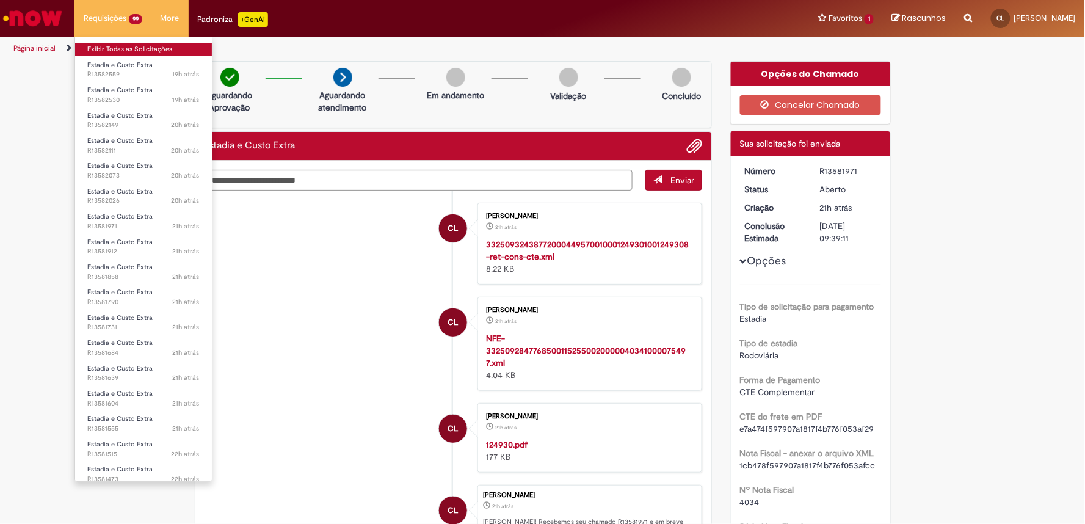
click at [103, 48] on link "Exibir Todas as Solicitações" at bounding box center [143, 49] width 137 height 13
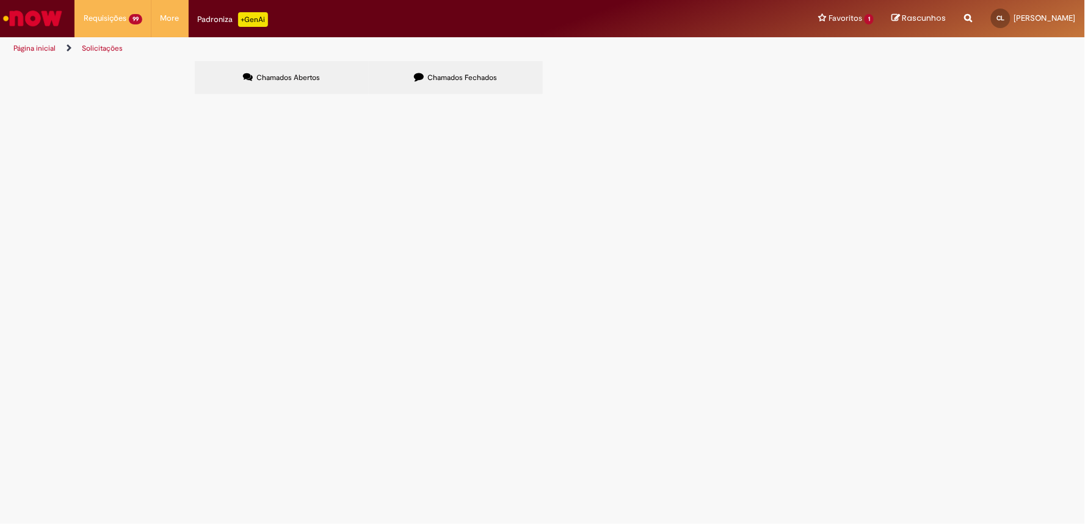
scroll to position [114, 0]
click at [0, 0] on icon at bounding box center [0, 0] width 0 height 0
click at [247, 484] on main "Solicitações Chamados Abertos Chamados Fechados Itens solicitados Exportar como…" at bounding box center [542, 291] width 1085 height 463
click at [0, 0] on div "Linhas 1 − 20 de 2885" at bounding box center [0, 0] width 0 height 0
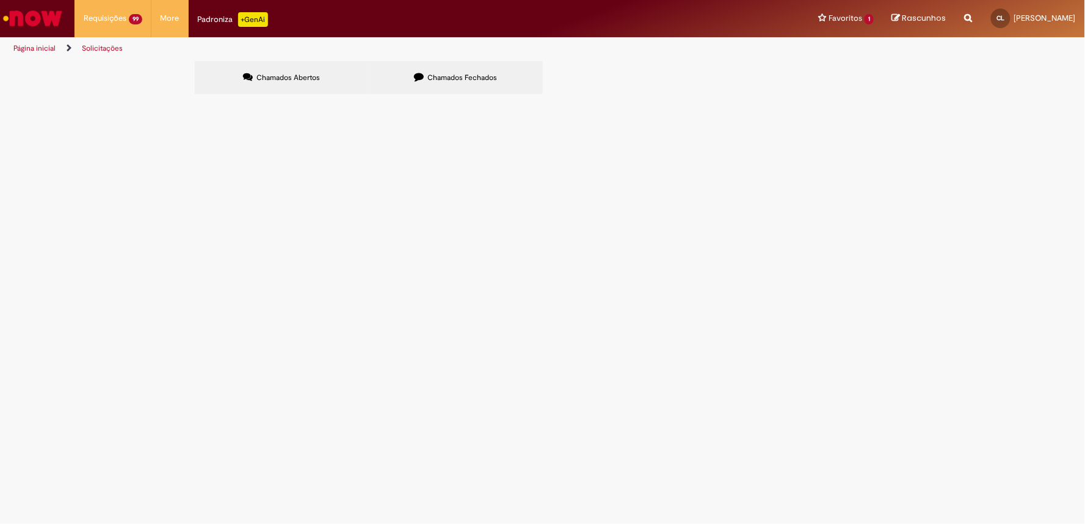
click at [0, 0] on icon at bounding box center [0, 0] width 0 height 0
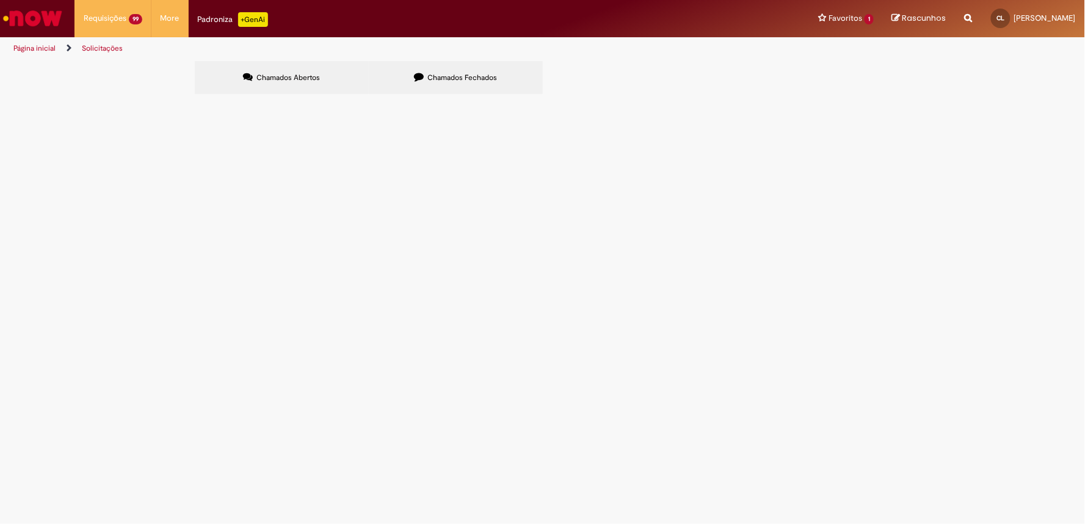
click at [0, 0] on icon at bounding box center [0, 0] width 0 height 0
drag, startPoint x: 87, startPoint y: 415, endPoint x: 108, endPoint y: 405, distance: 23.7
click at [87, 98] on div "Chamados Abertos Chamados Fechados Itens solicitados Exportar como PDF Exportar…" at bounding box center [542, 79] width 1085 height 37
click at [0, 0] on link at bounding box center [0, 0] width 0 height 0
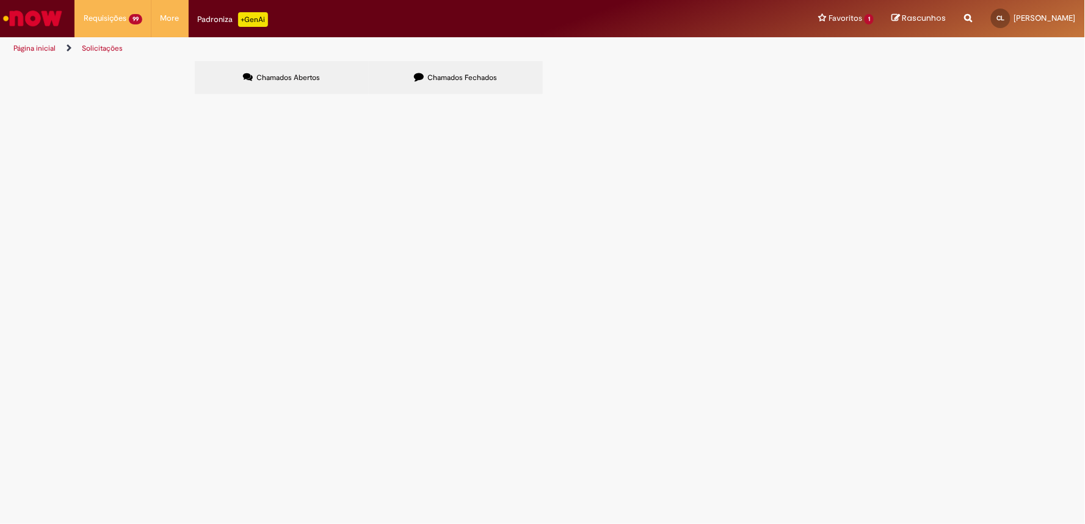
click at [0, 0] on link at bounding box center [0, 0] width 0 height 0
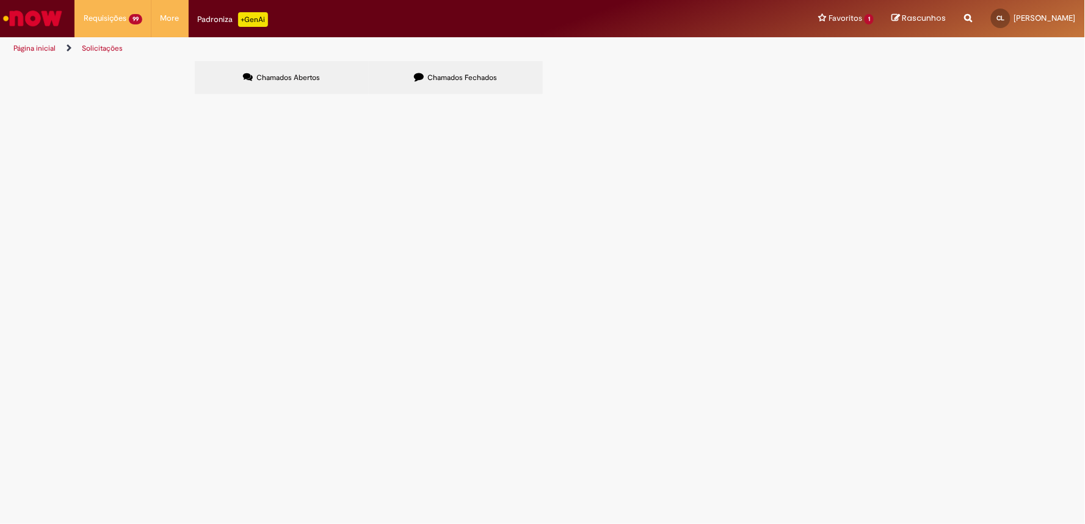
scroll to position [0, 0]
click at [1014, 98] on div "Chamados Abertos Chamados Fechados Itens solicitados Exportar como PDF Exportar…" at bounding box center [542, 79] width 1085 height 37
click at [0, 0] on link at bounding box center [0, 0] width 0 height 0
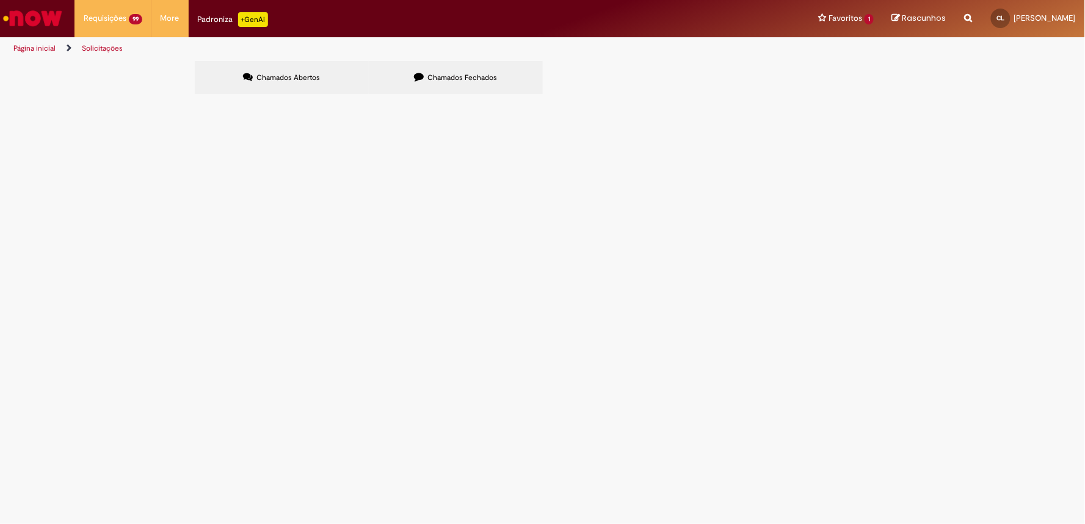
click at [0, 0] on icon at bounding box center [0, 0] width 0 height 0
click at [0, 0] on span "Informações Adicionais Solicitadas" at bounding box center [0, 0] width 0 height 0
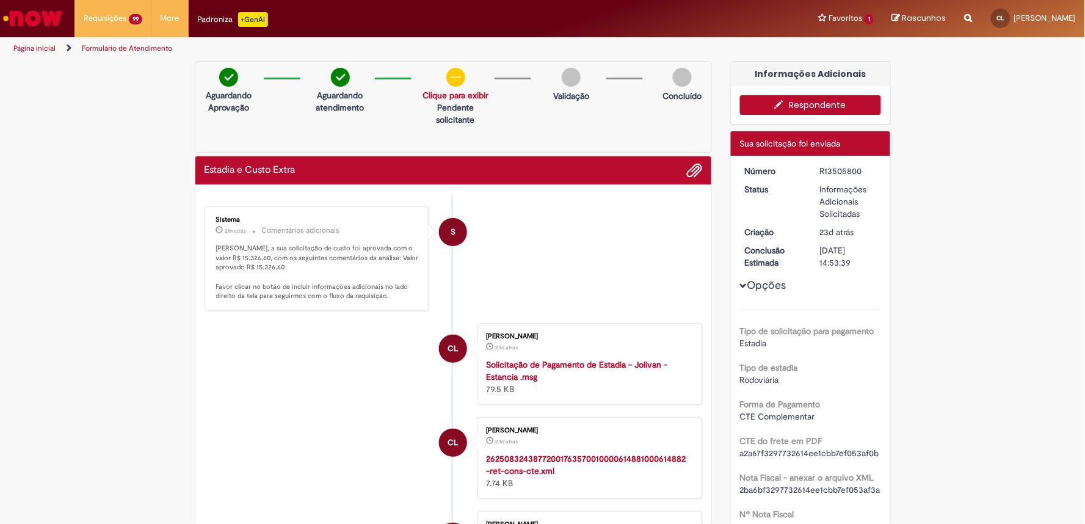
click at [450, 96] on link "Clique para exibir" at bounding box center [455, 95] width 66 height 11
click at [438, 125] on p "Informações adicionais" at bounding box center [452, 119] width 84 height 12
click at [442, 120] on p "Informações adicionais" at bounding box center [452, 119] width 84 height 12
click at [461, 93] on link "Clique para exibir" at bounding box center [455, 95] width 66 height 11
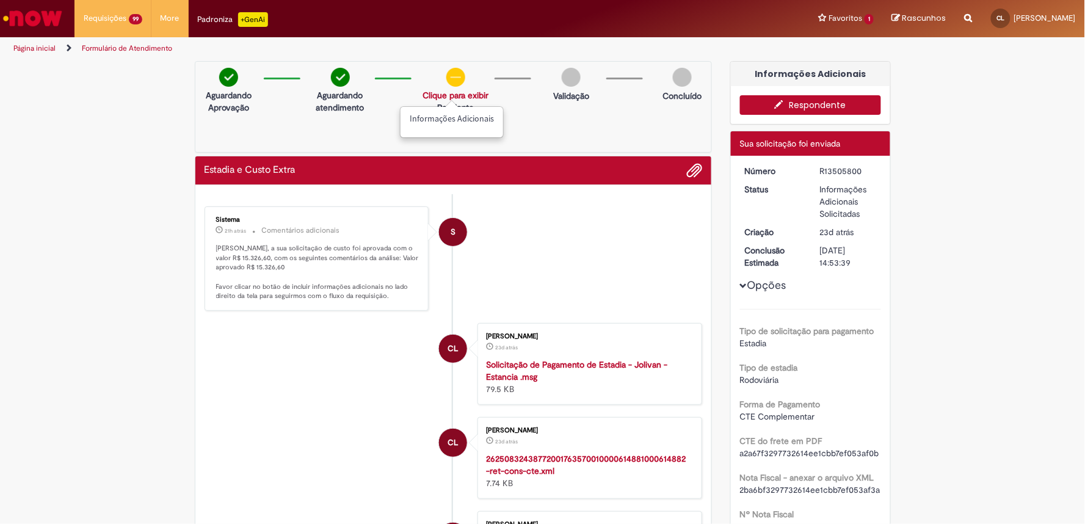
click at [461, 93] on link "Clique para exibir" at bounding box center [455, 95] width 66 height 11
click at [561, 78] on img at bounding box center [570, 77] width 19 height 19
click at [333, 79] on img at bounding box center [340, 77] width 19 height 19
click at [333, 92] on p "Aguardando atendimento" at bounding box center [339, 101] width 57 height 24
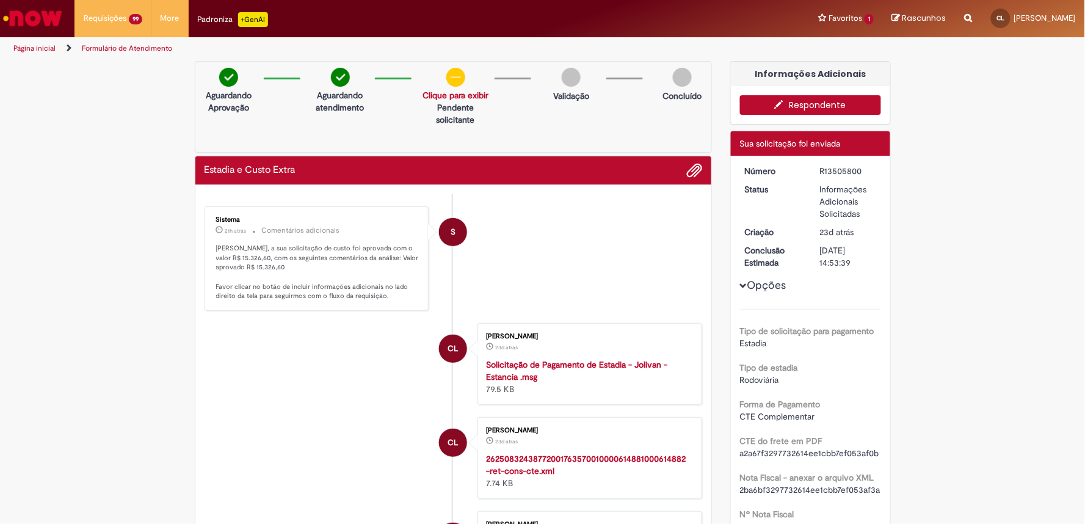
click at [334, 95] on p "Aguardando atendimento" at bounding box center [339, 101] width 57 height 24
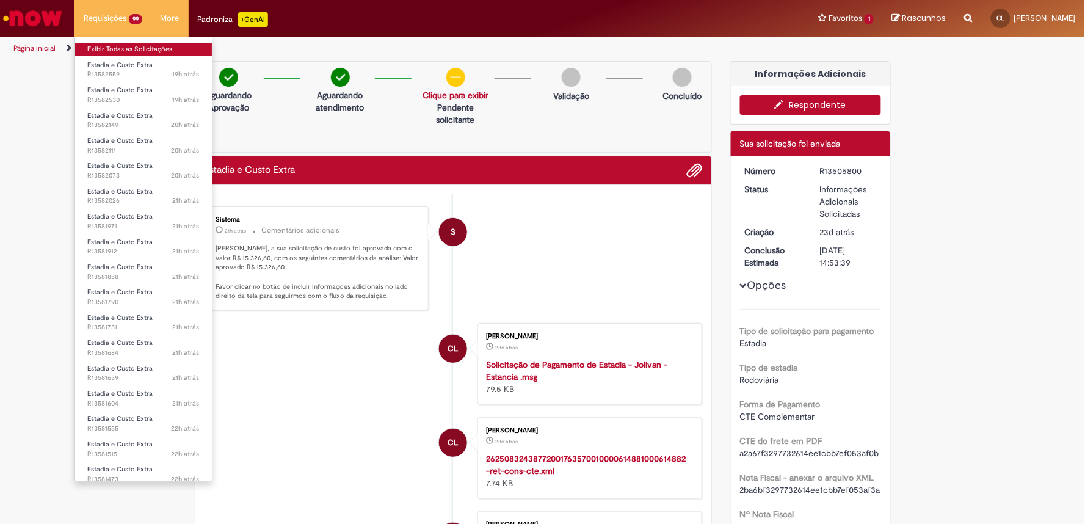
click at [115, 48] on link "Exibir Todas as Solicitações" at bounding box center [143, 49] width 137 height 13
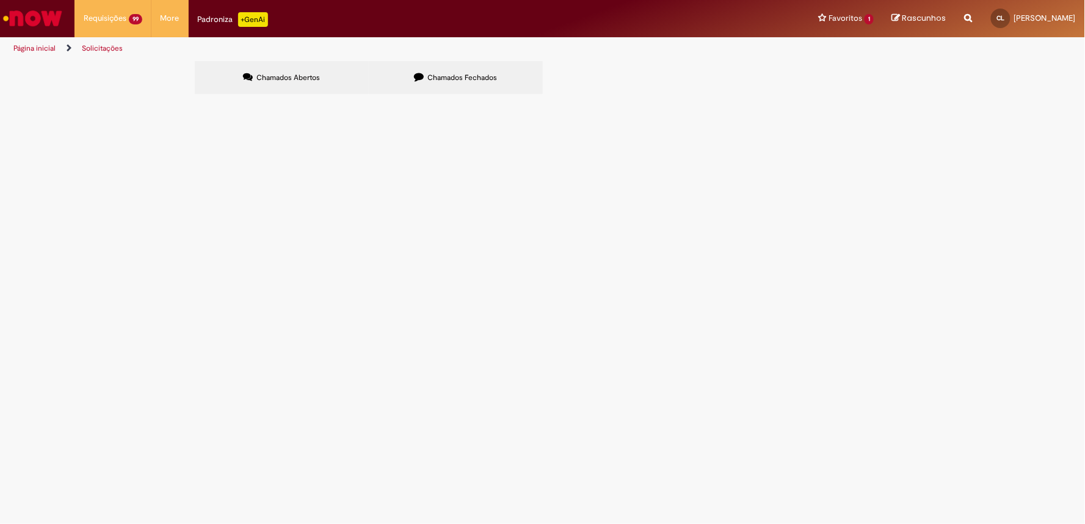
scroll to position [114, 0]
click at [0, 0] on icon at bounding box center [0, 0] width 0 height 0
drag, startPoint x: 309, startPoint y: 369, endPoint x: 478, endPoint y: 4, distance: 402.8
click at [319, 345] on main "Formulário de Atendimento Verificar Código de Barras Registro solicitado não en…" at bounding box center [542, 291] width 1085 height 463
